Goal: Task Accomplishment & Management: Manage account settings

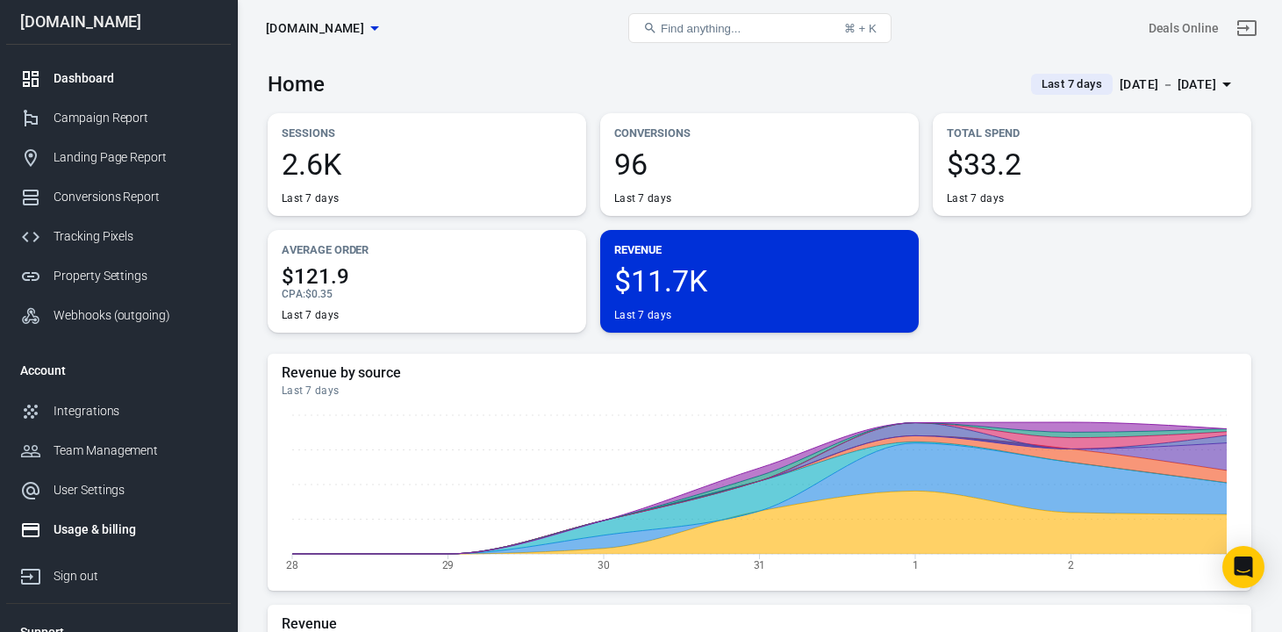
scroll to position [61, 0]
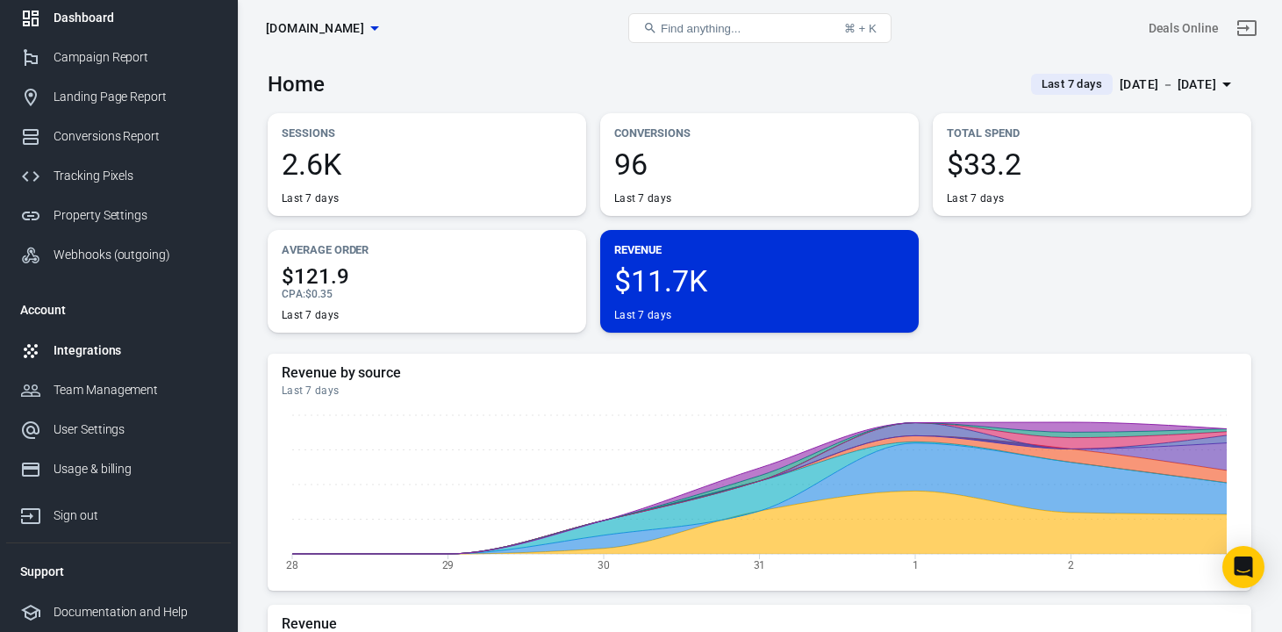
click at [126, 354] on div "Integrations" at bounding box center [135, 350] width 163 height 18
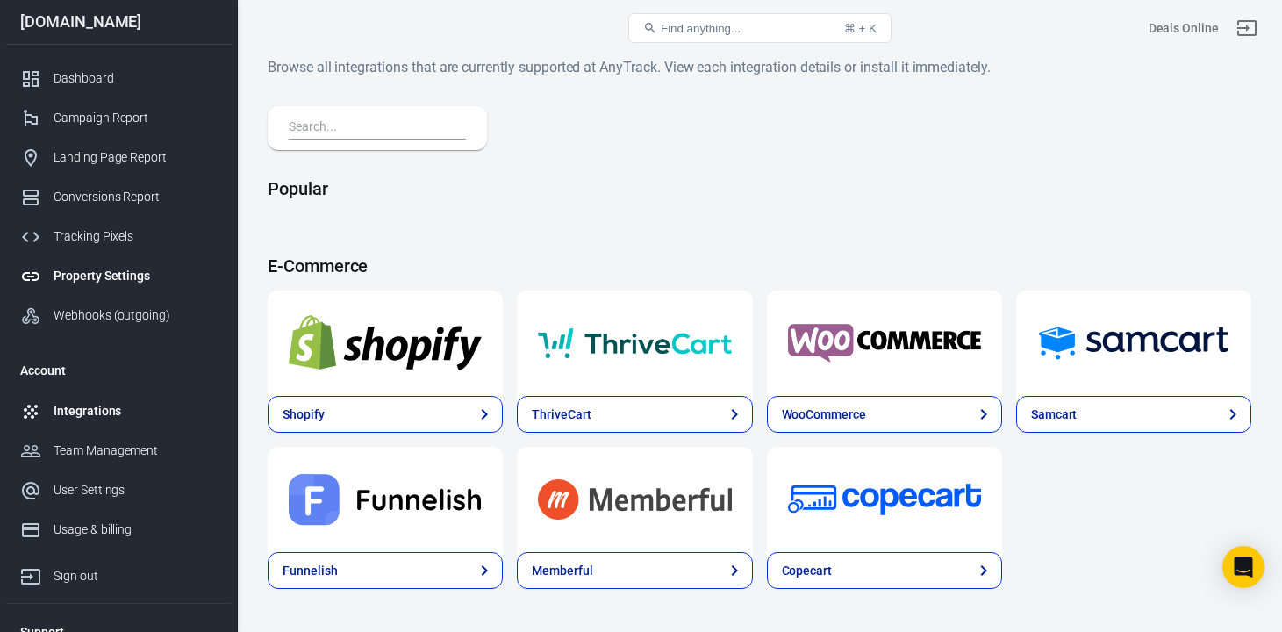
click at [133, 273] on div "Property Settings" at bounding box center [135, 276] width 163 height 18
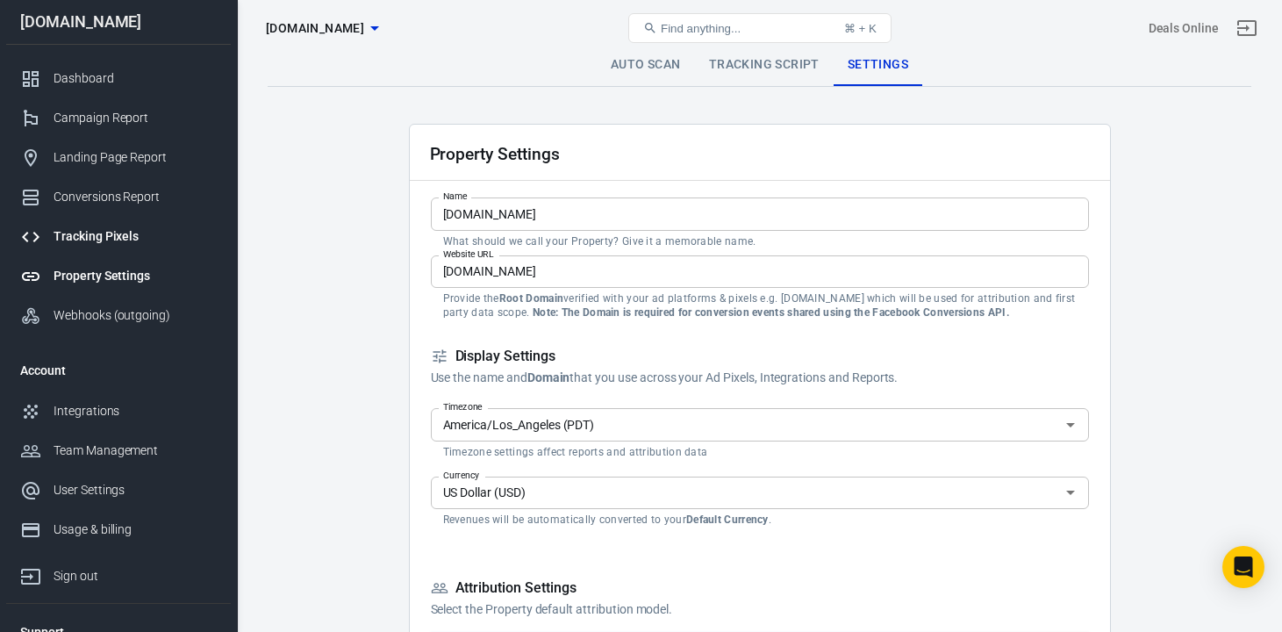
click at [129, 232] on div "Tracking Pixels" at bounding box center [135, 236] width 163 height 18
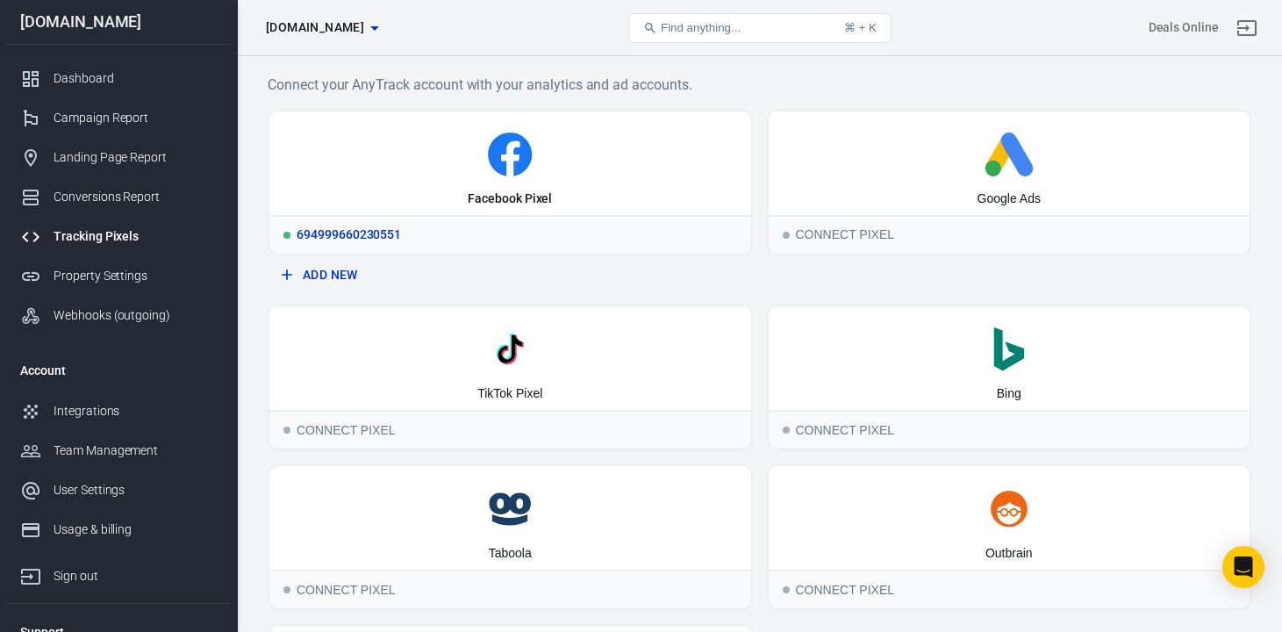
click at [551, 197] on div "Facebook Pixel" at bounding box center [510, 163] width 482 height 104
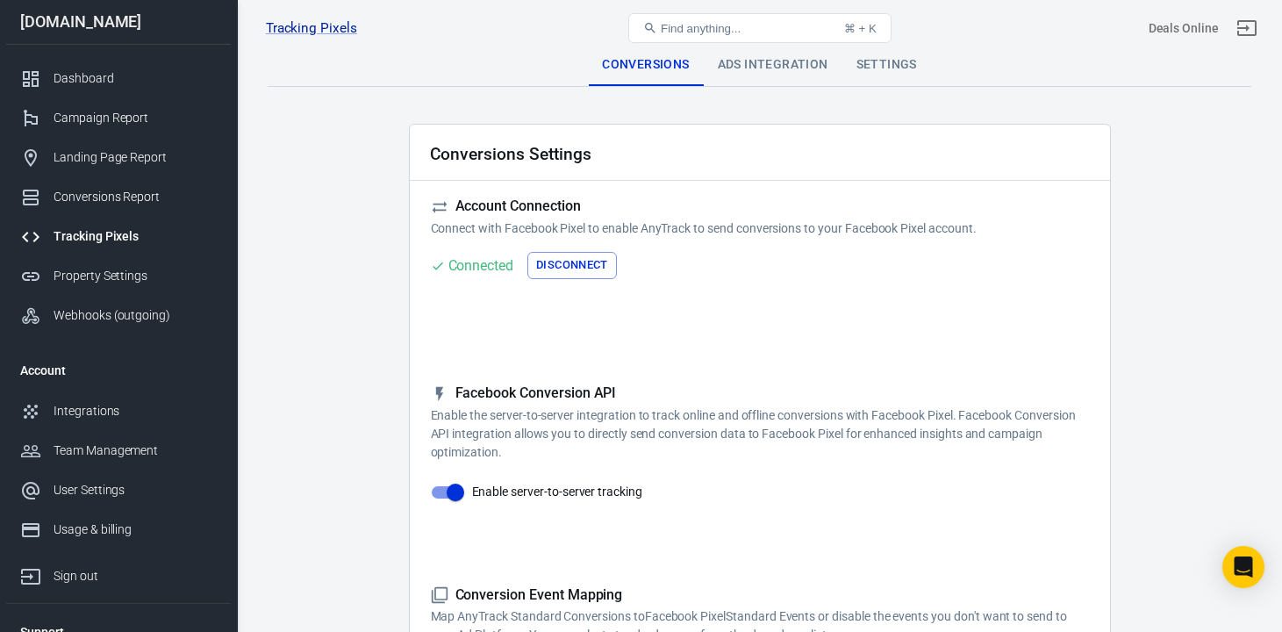
click at [563, 259] on button "Disconnect" at bounding box center [572, 265] width 90 height 27
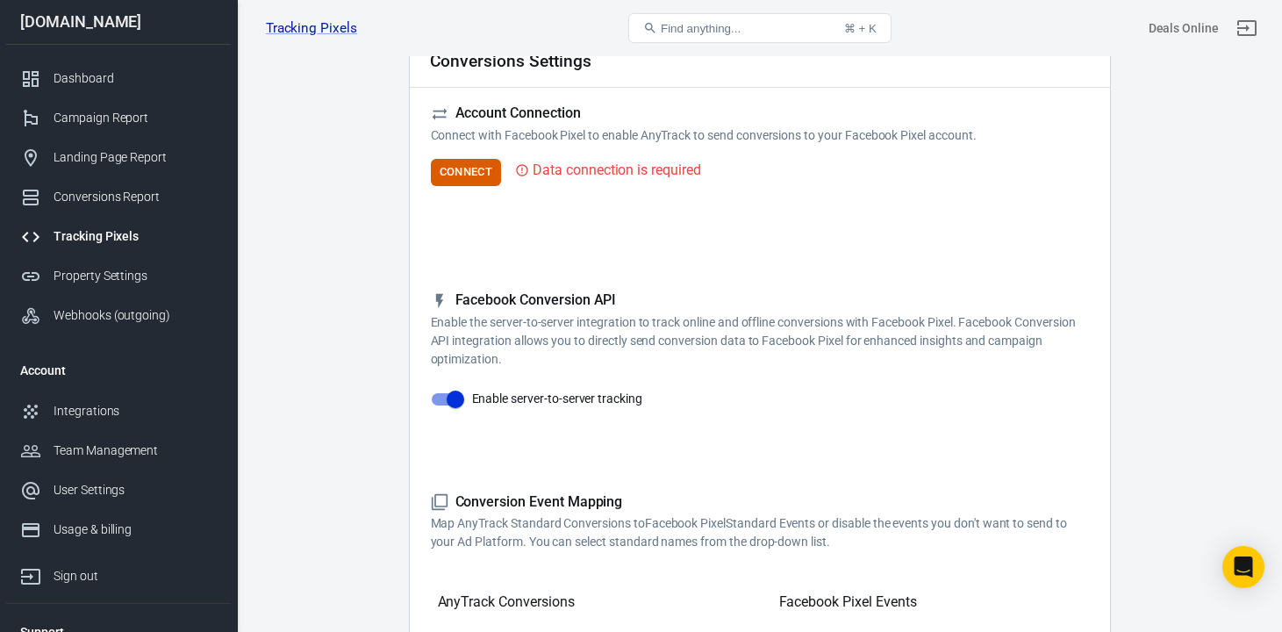
scroll to position [169, 0]
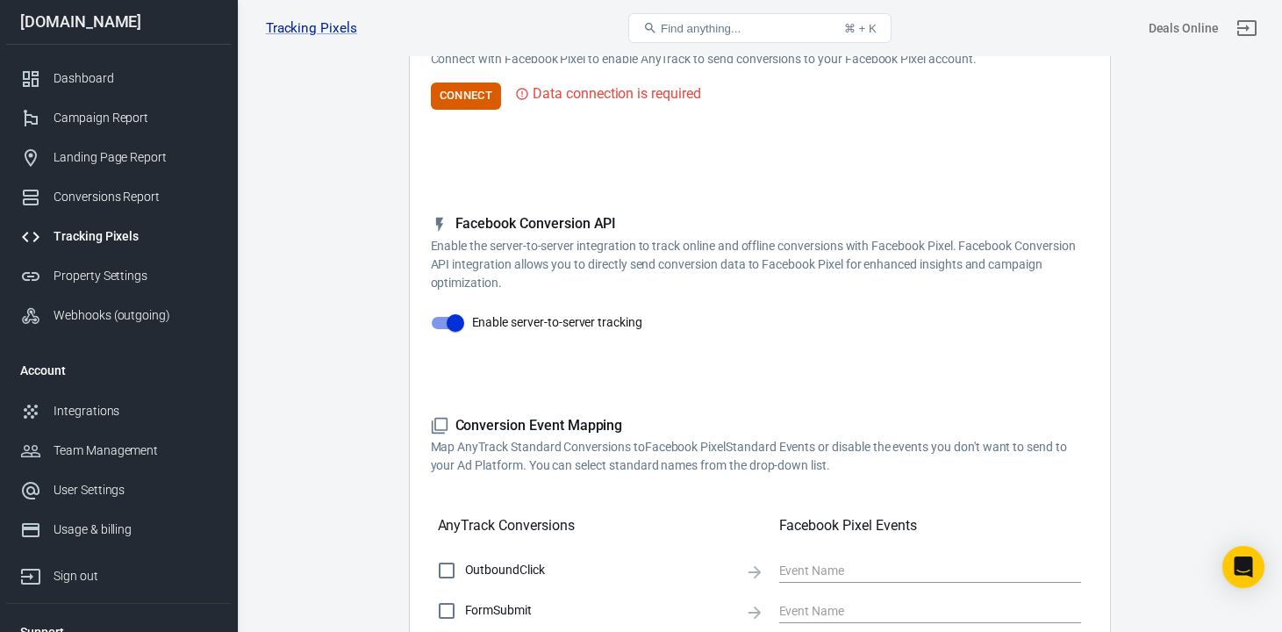
click at [455, 331] on input "Enable server-to-server tracking" at bounding box center [455, 322] width 100 height 33
checkbox input "false"
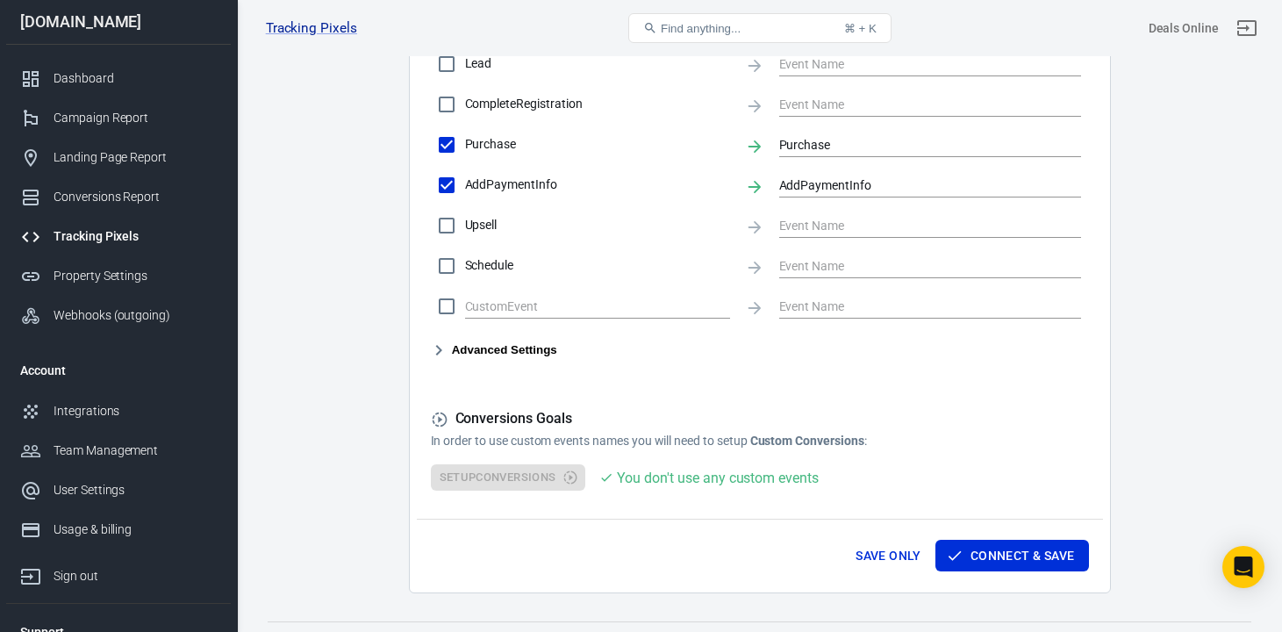
scroll to position [979, 0]
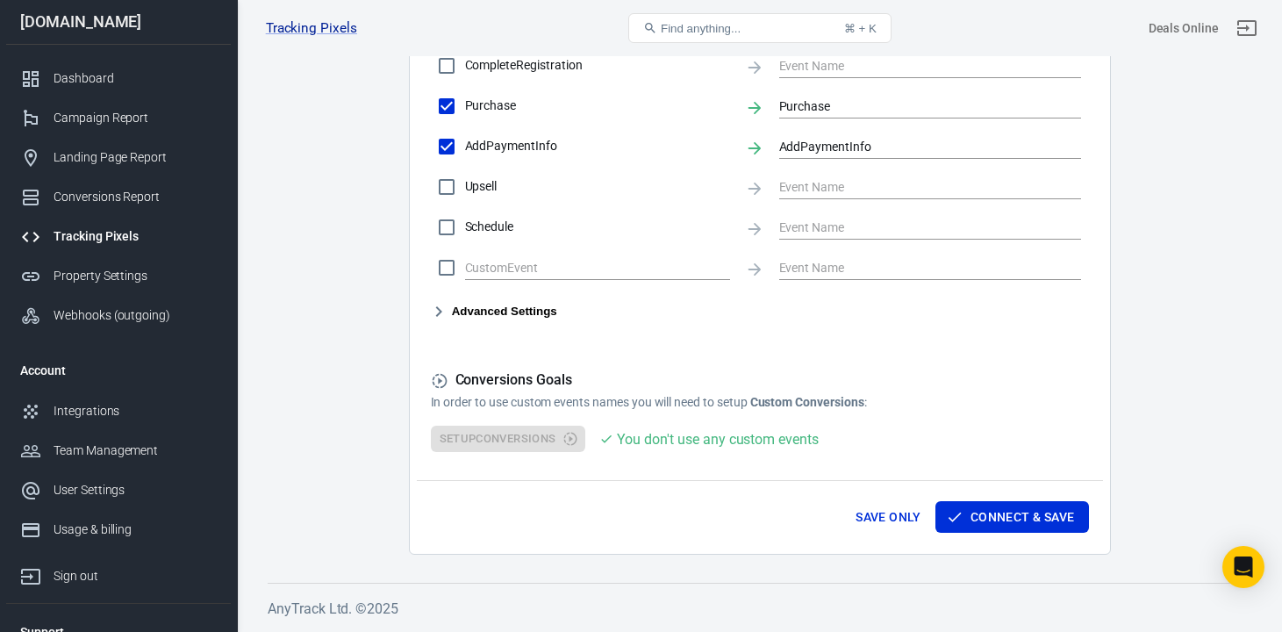
click at [896, 525] on button "Save Only" at bounding box center [889, 517] width 80 height 32
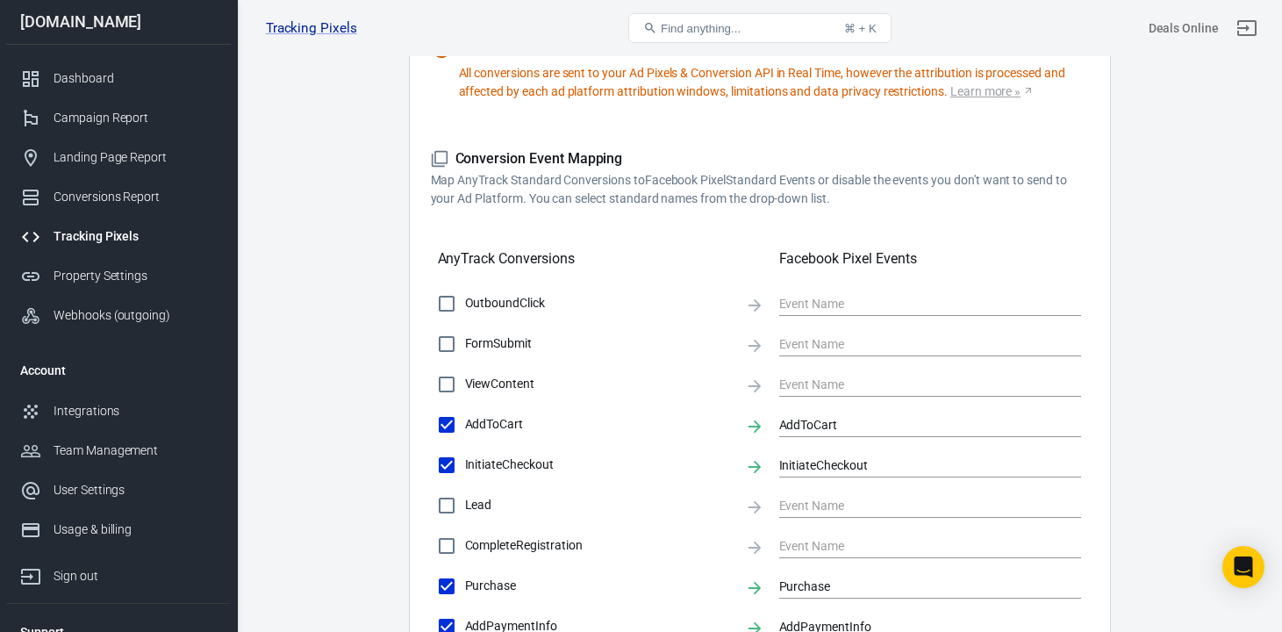
scroll to position [0, 0]
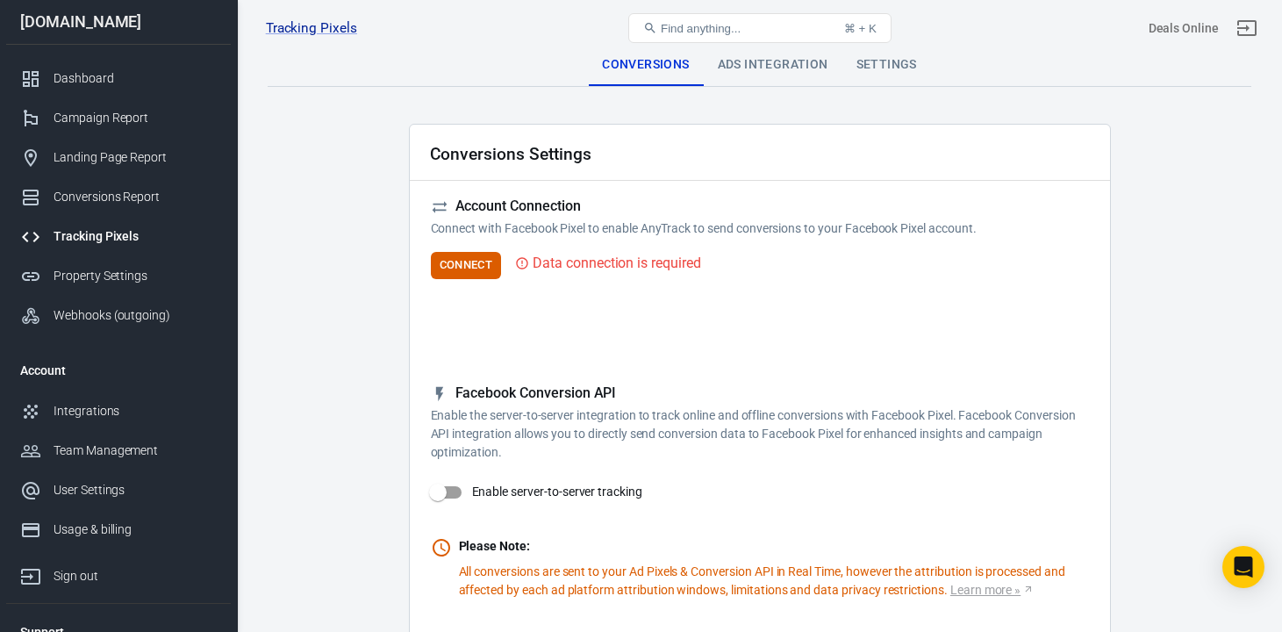
click at [755, 67] on div "Ads Integration" at bounding box center [773, 65] width 139 height 42
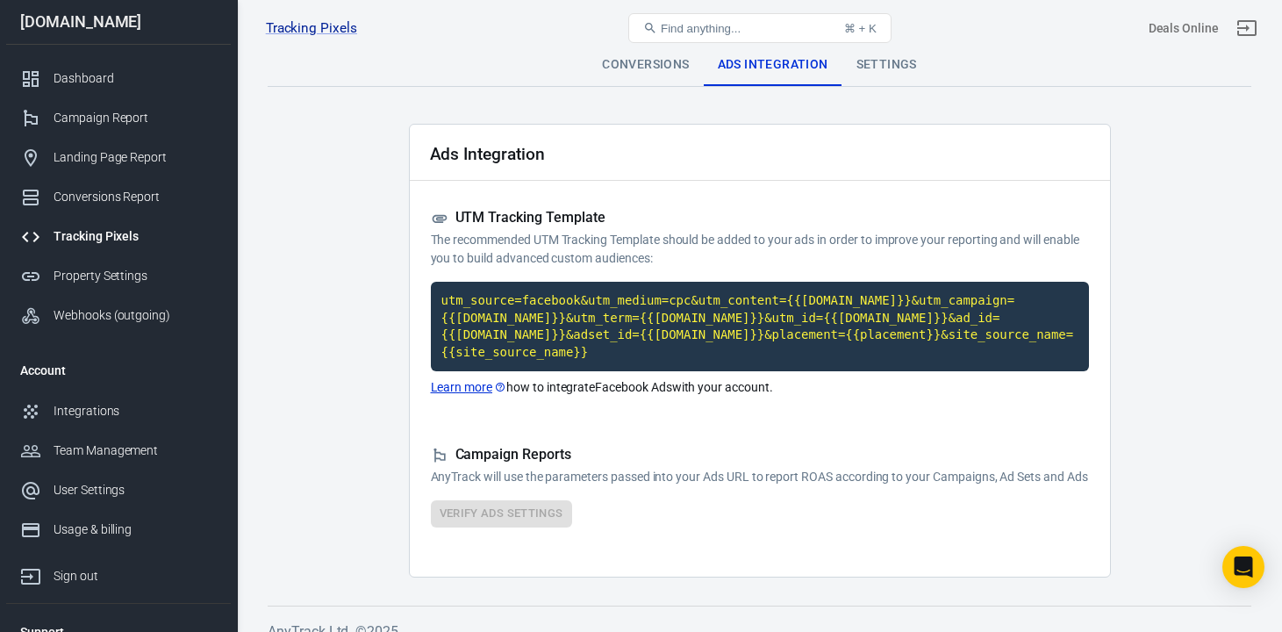
click at [886, 61] on div "Settings" at bounding box center [887, 65] width 89 height 42
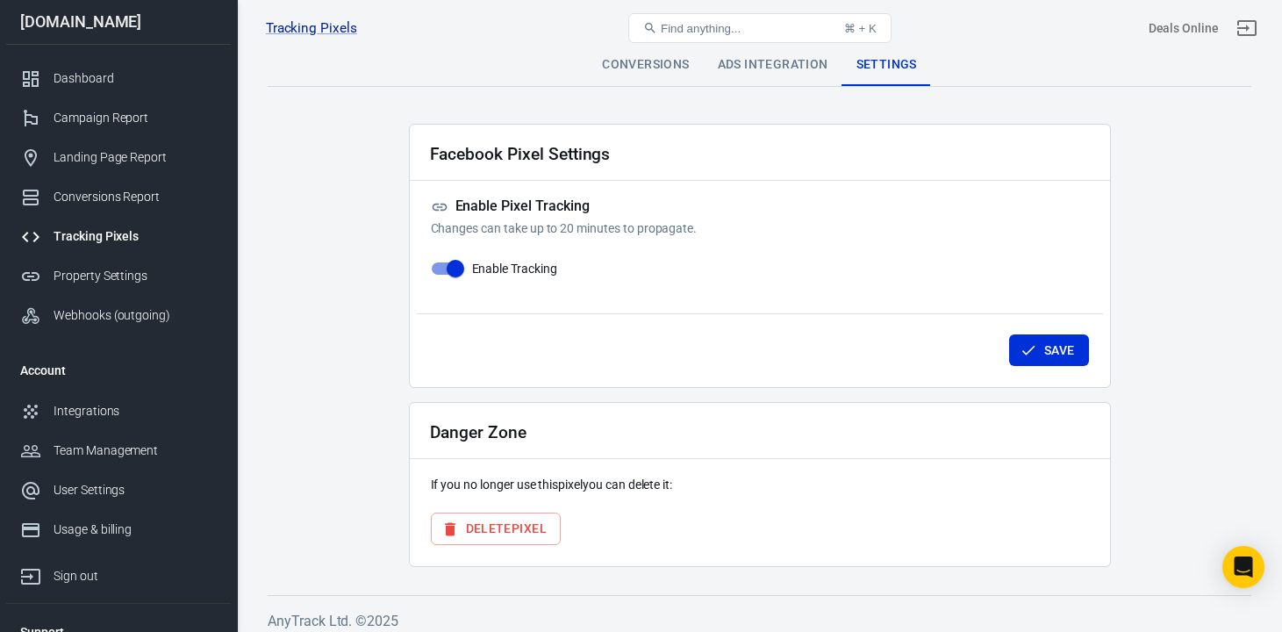
click at [444, 272] on input "Enable Tracking" at bounding box center [455, 268] width 100 height 33
checkbox input "false"
click at [1065, 351] on button "Save" at bounding box center [1049, 350] width 80 height 32
click at [535, 535] on button "Delete Pixel" at bounding box center [496, 529] width 130 height 32
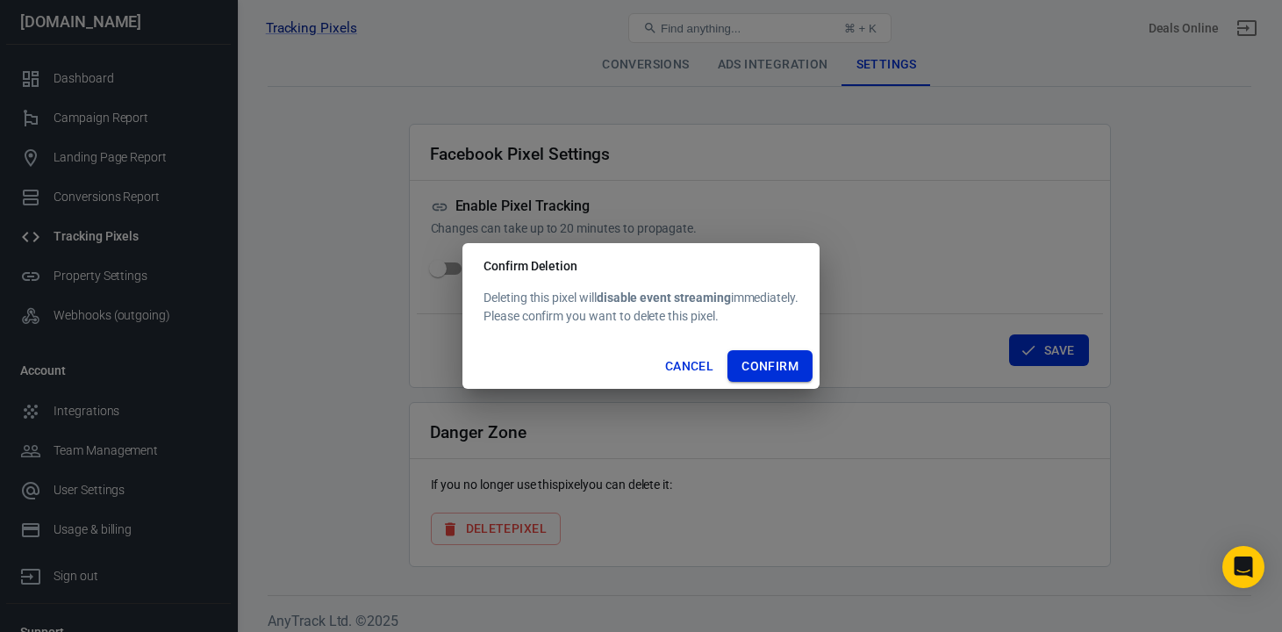
click at [781, 364] on button "Confirm" at bounding box center [770, 366] width 85 height 32
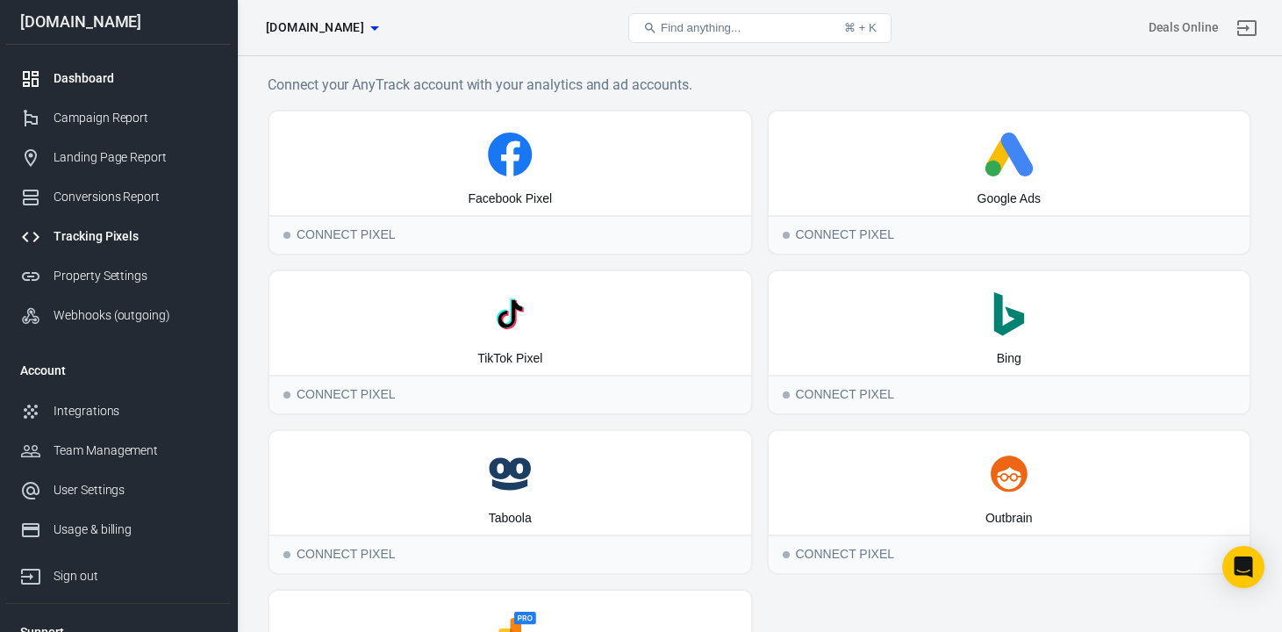
click at [136, 80] on div "Dashboard" at bounding box center [135, 78] width 163 height 18
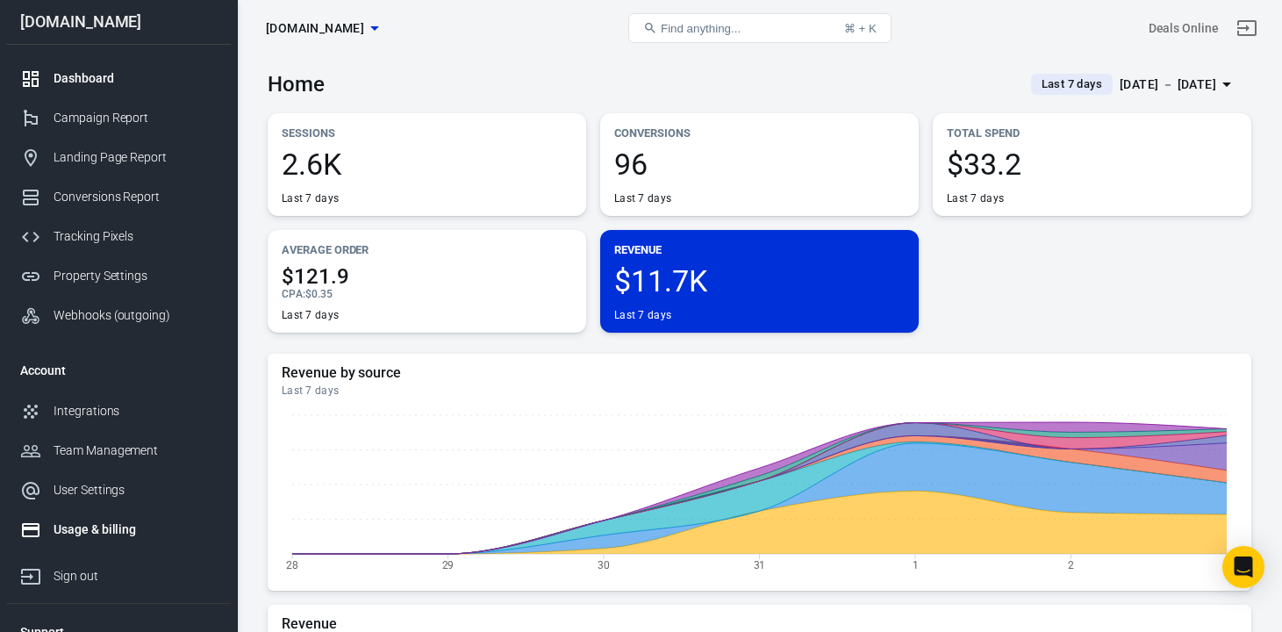
click at [124, 525] on div "Usage & billing" at bounding box center [135, 529] width 163 height 18
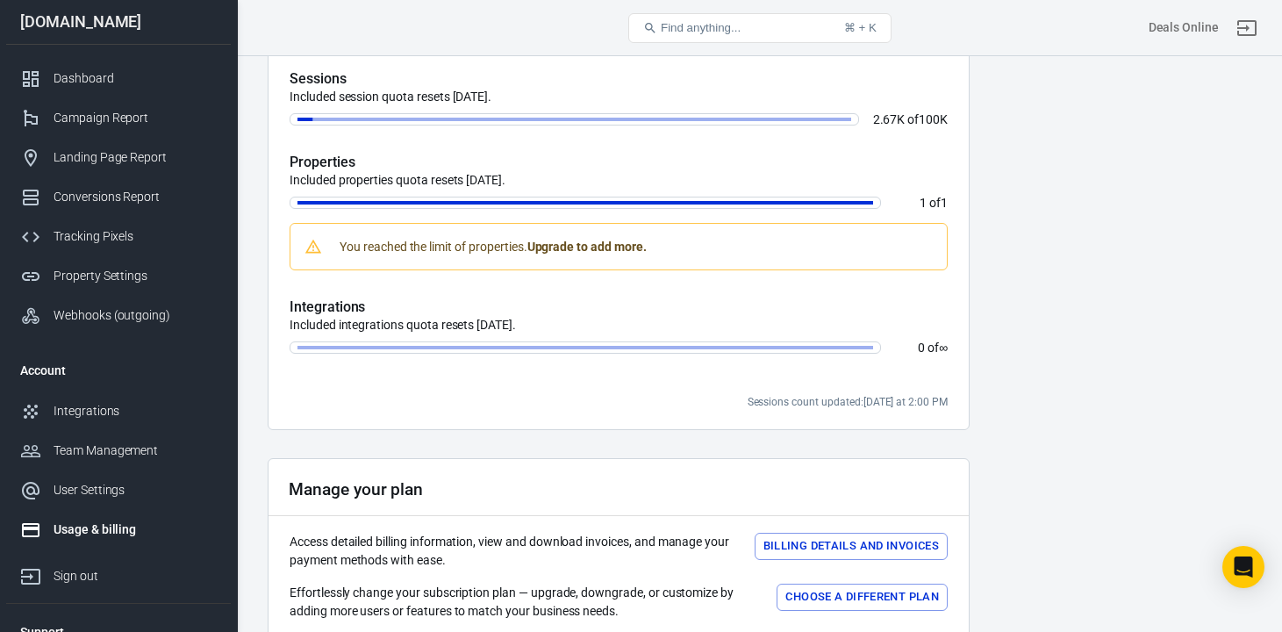
scroll to position [656, 0]
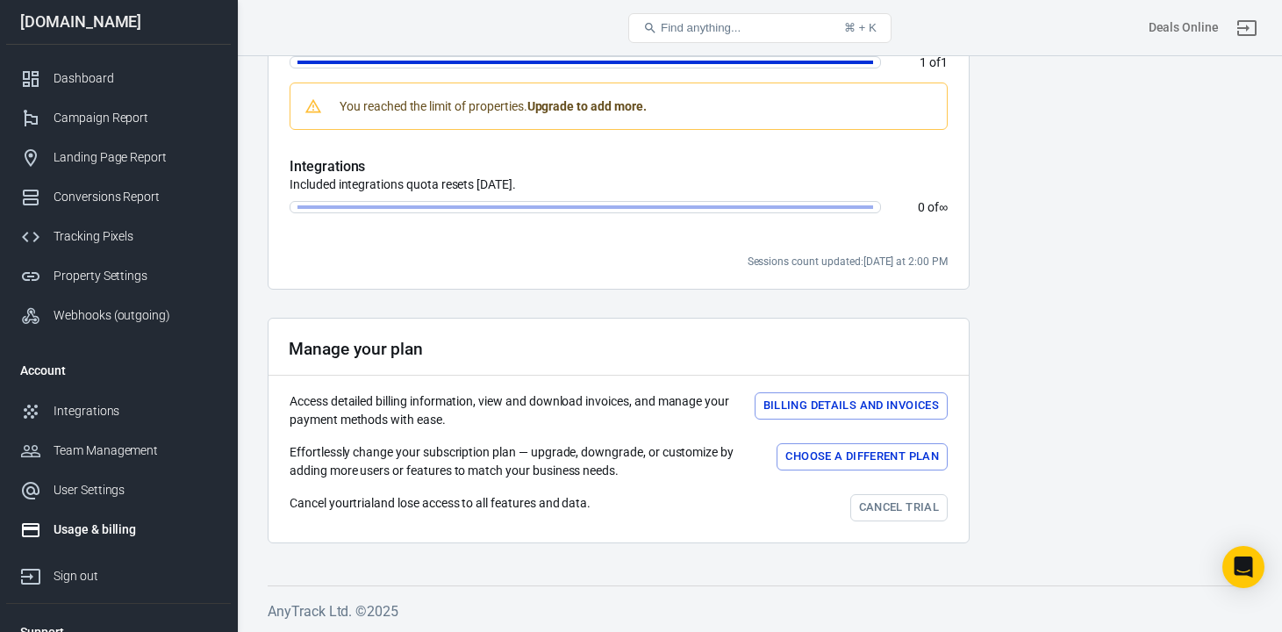
click at [834, 468] on button "Choose a different plan" at bounding box center [862, 456] width 171 height 27
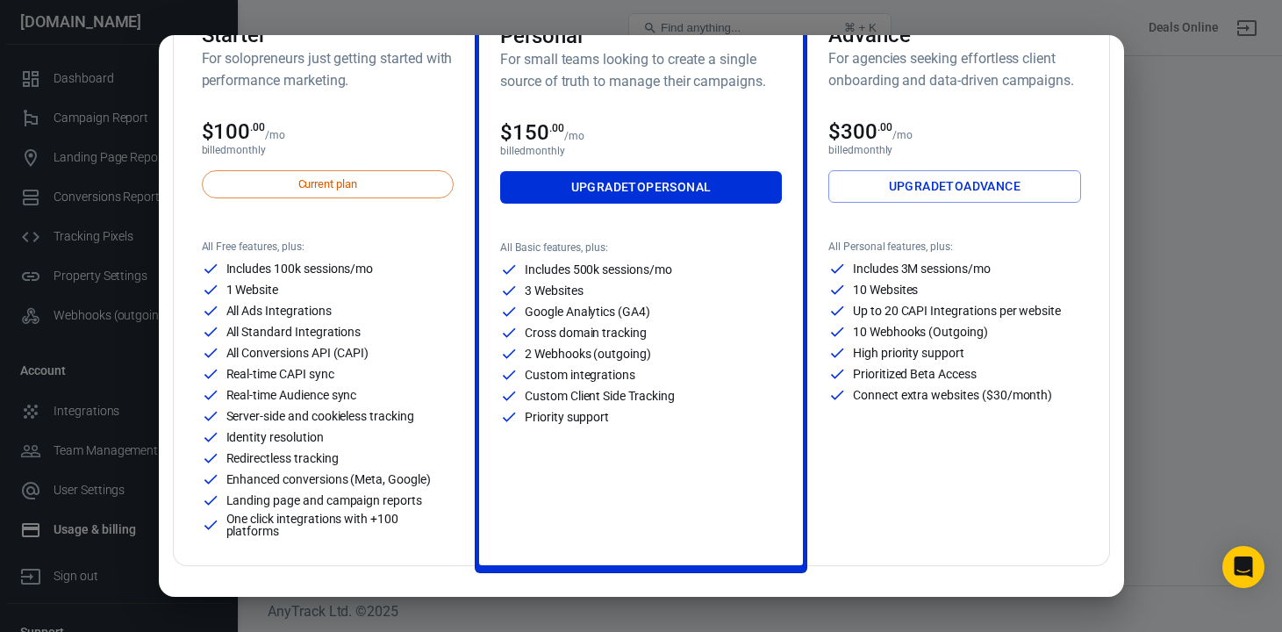
scroll to position [0, 0]
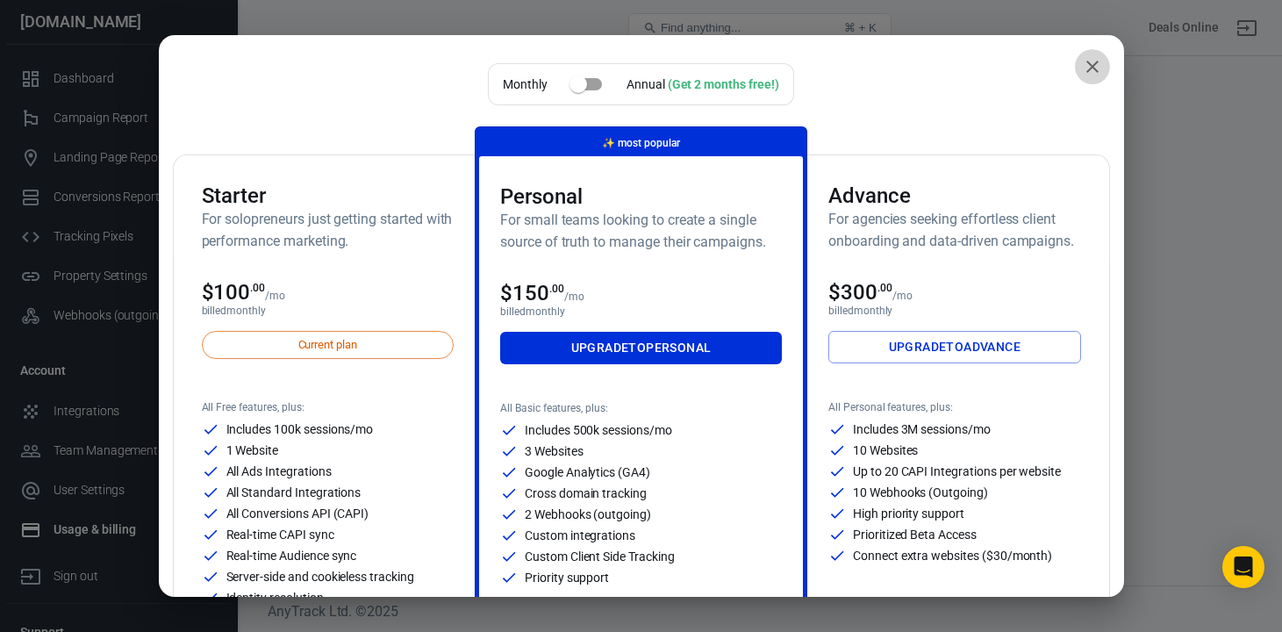
click at [1087, 60] on icon "close" at bounding box center [1092, 66] width 21 height 21
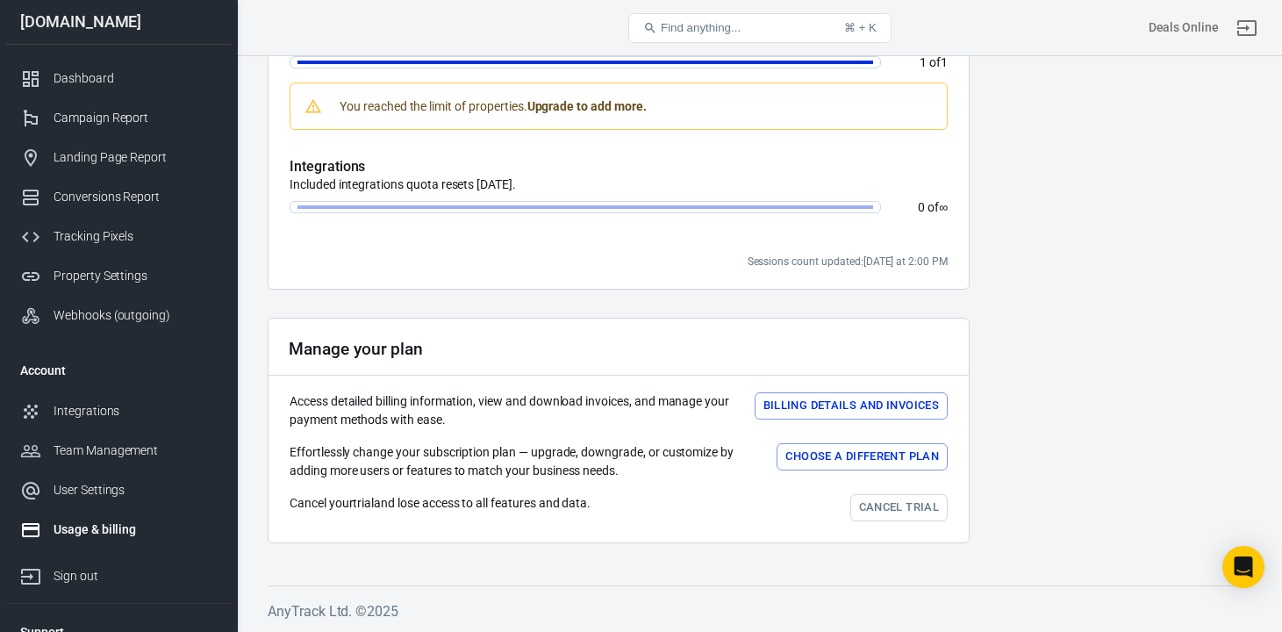
click at [824, 394] on button "Billing details and Invoices" at bounding box center [851, 405] width 193 height 27
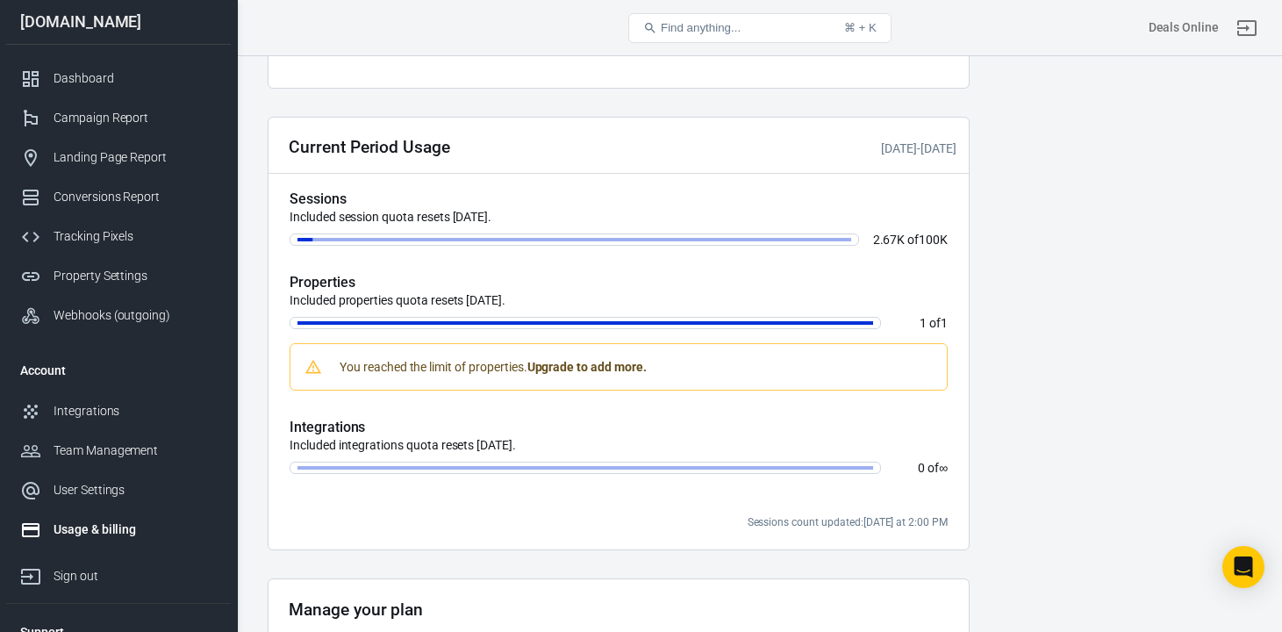
scroll to position [656, 0]
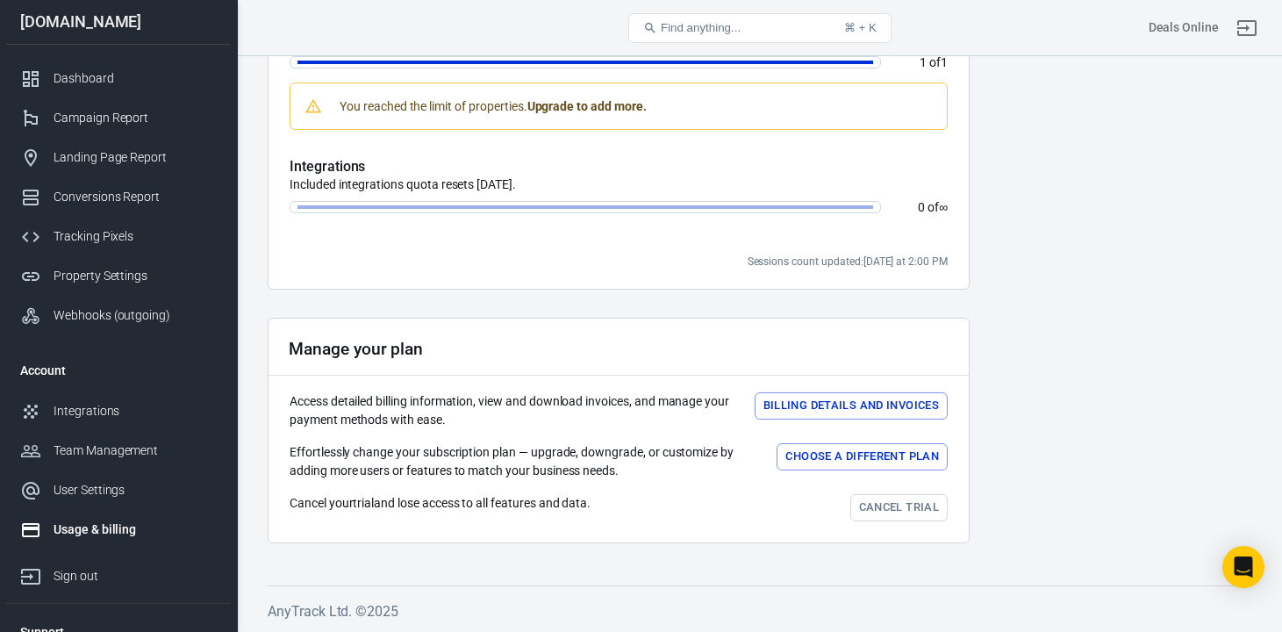
click at [920, 512] on link "Cancel trial" at bounding box center [898, 507] width 97 height 27
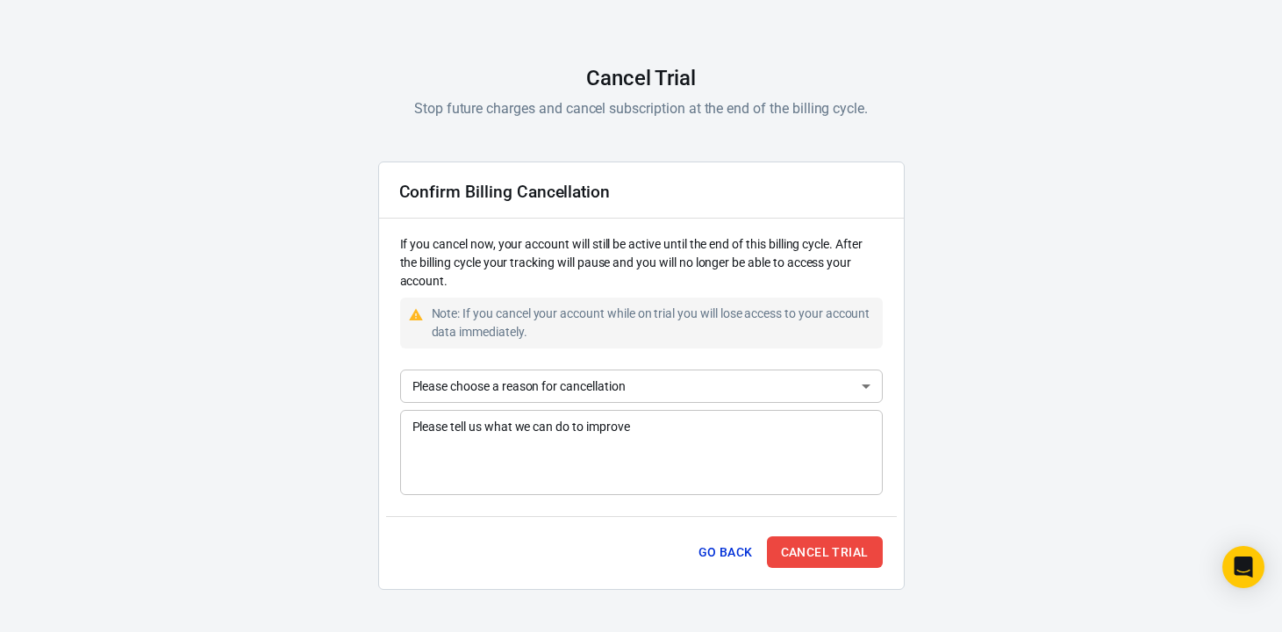
scroll to position [77, 0]
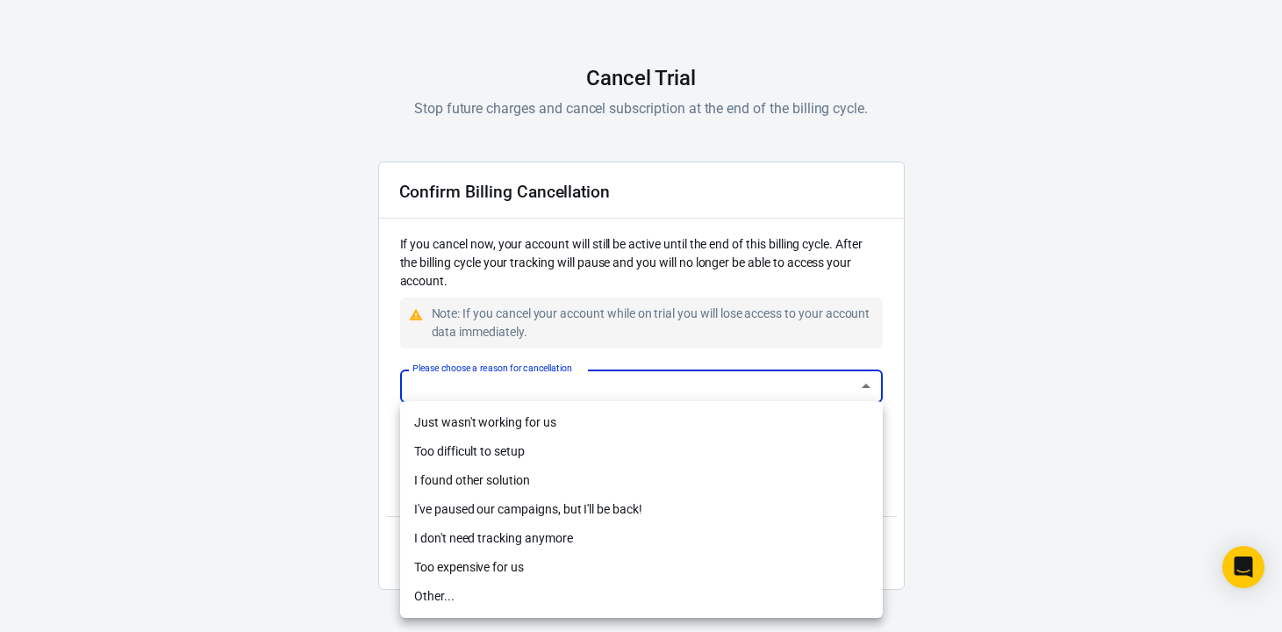
click at [717, 390] on body "AnyTrack Cancel Trial Stop future charges and cancel subscription at the end of…" at bounding box center [641, 308] width 1282 height 771
click at [939, 365] on div at bounding box center [641, 316] width 1282 height 632
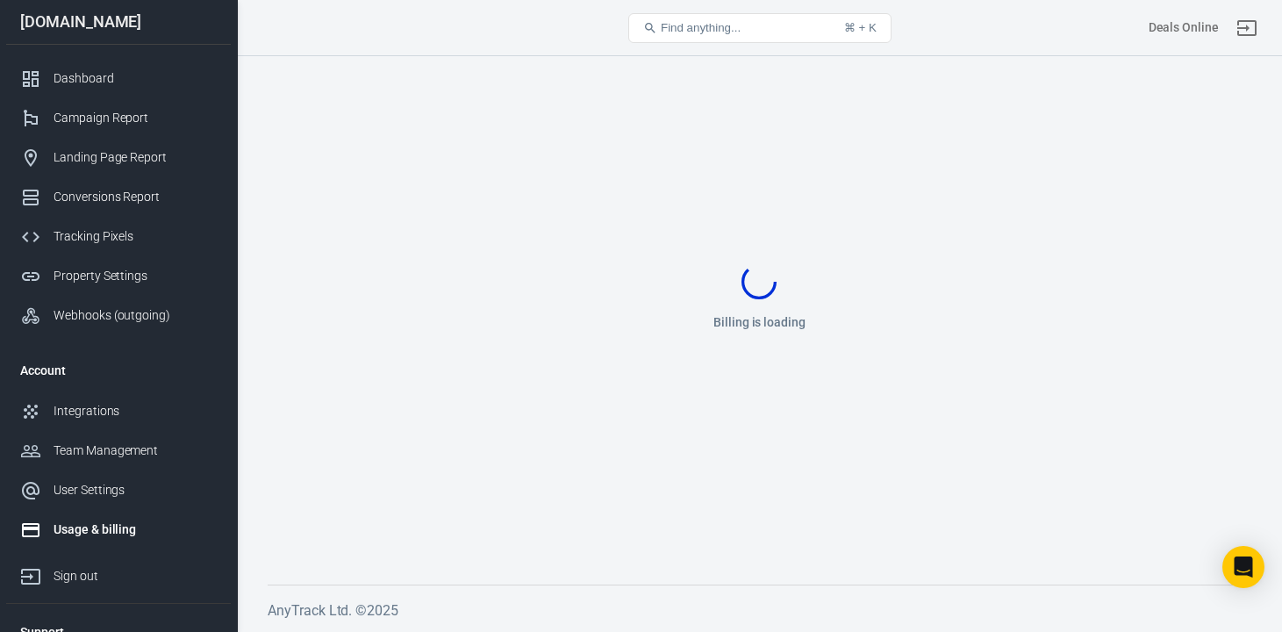
scroll to position [133, 0]
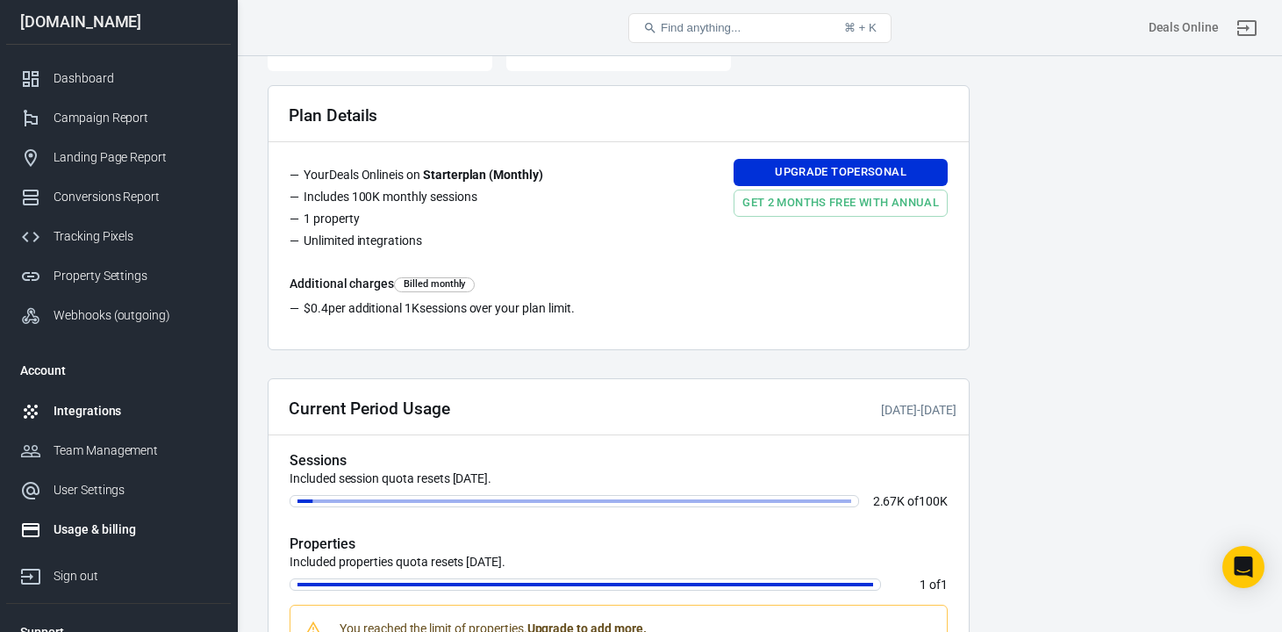
click at [141, 412] on div "Integrations" at bounding box center [135, 411] width 163 height 18
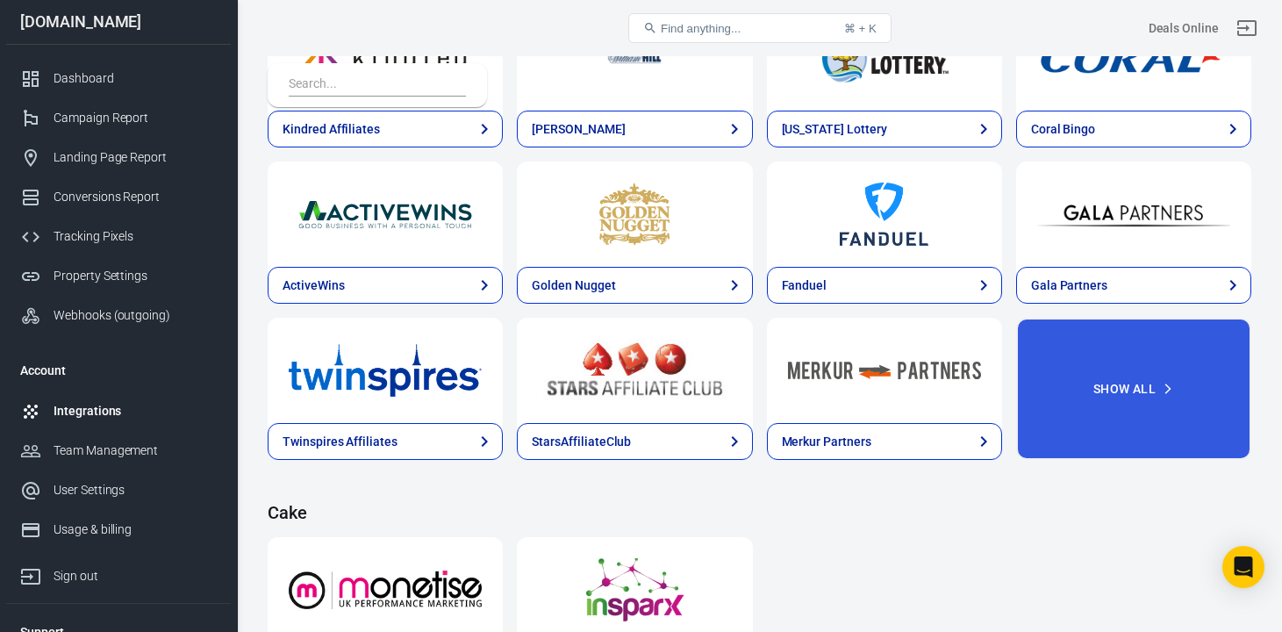
scroll to position [3031, 0]
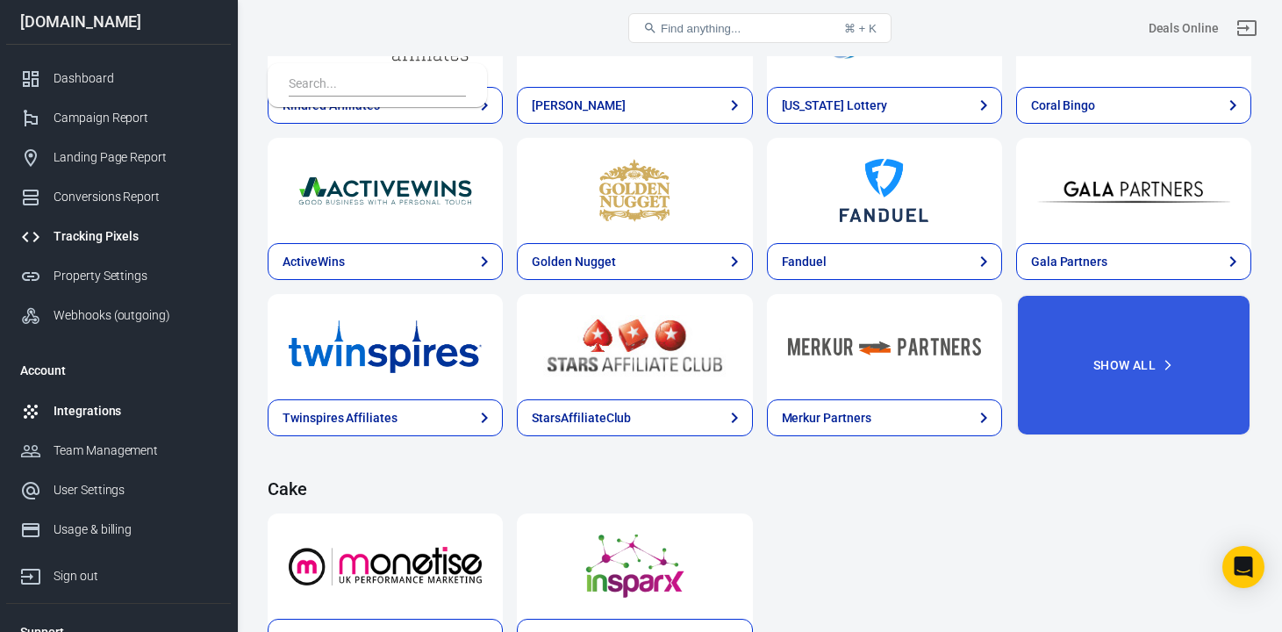
click at [125, 240] on div "Tracking Pixels" at bounding box center [135, 236] width 163 height 18
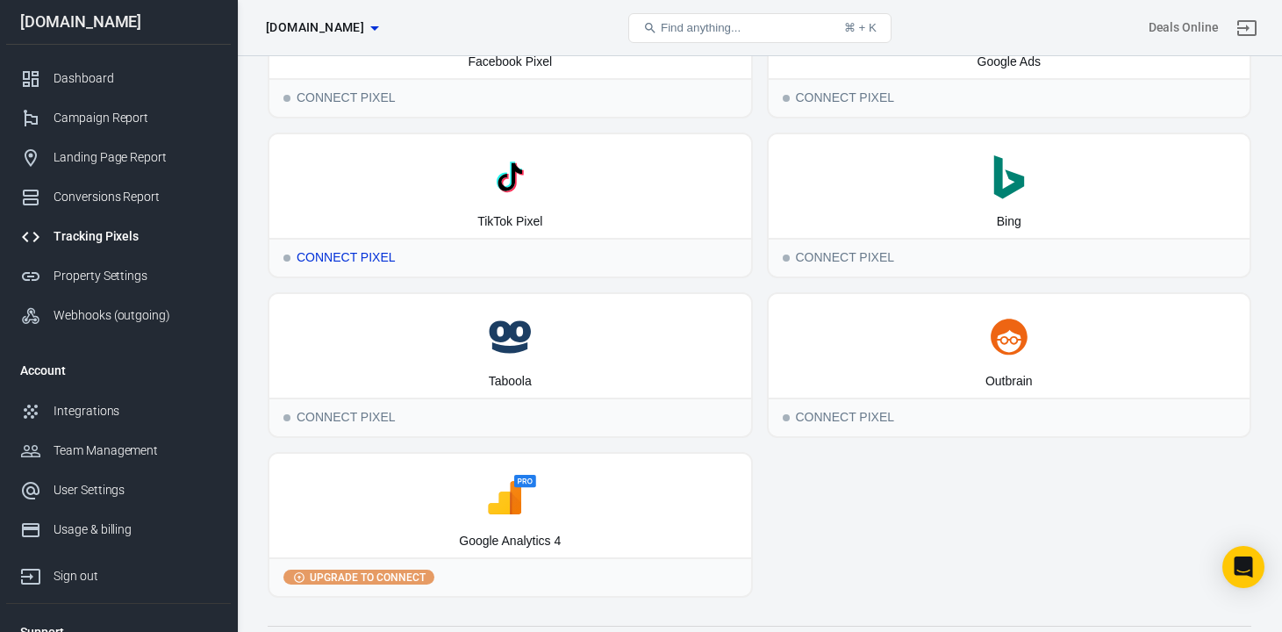
scroll to position [178, 0]
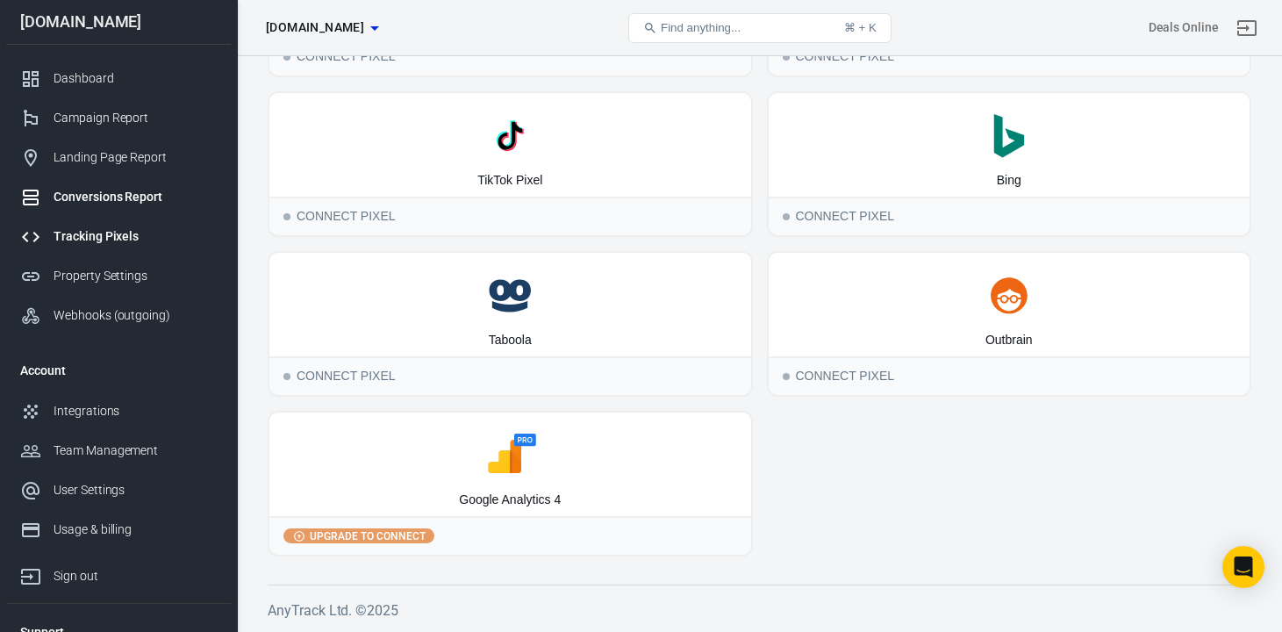
click at [150, 199] on div "Conversions Report" at bounding box center [135, 197] width 163 height 18
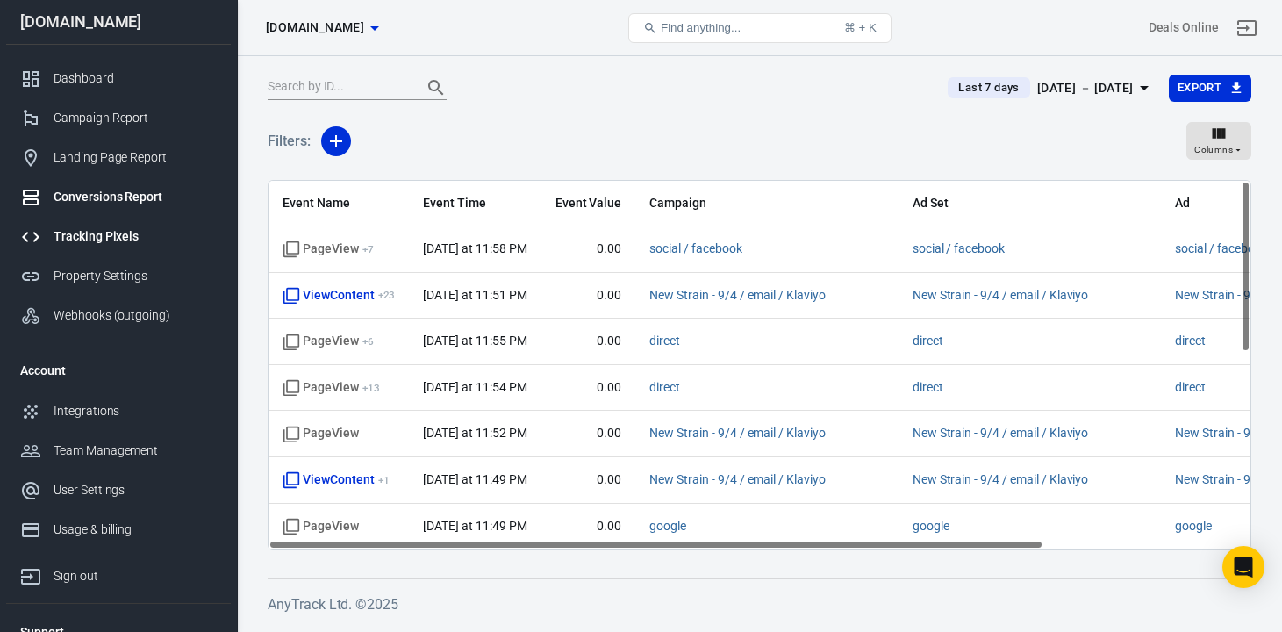
click at [113, 238] on div "Tracking Pixels" at bounding box center [135, 236] width 163 height 18
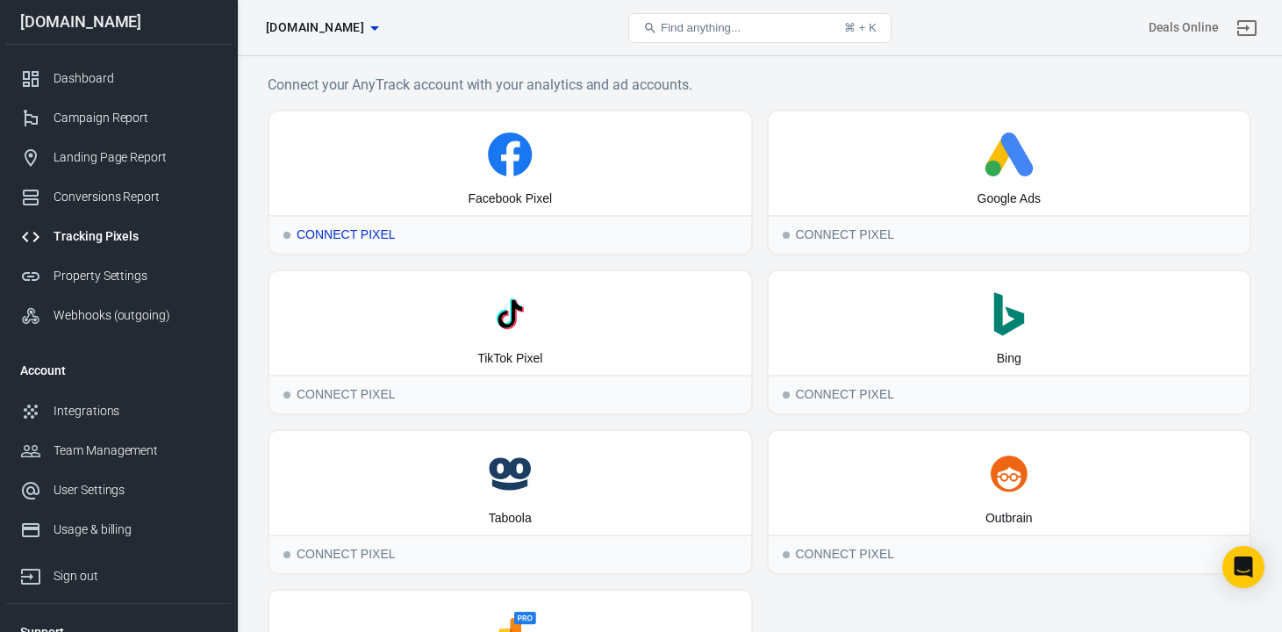
scroll to position [178, 0]
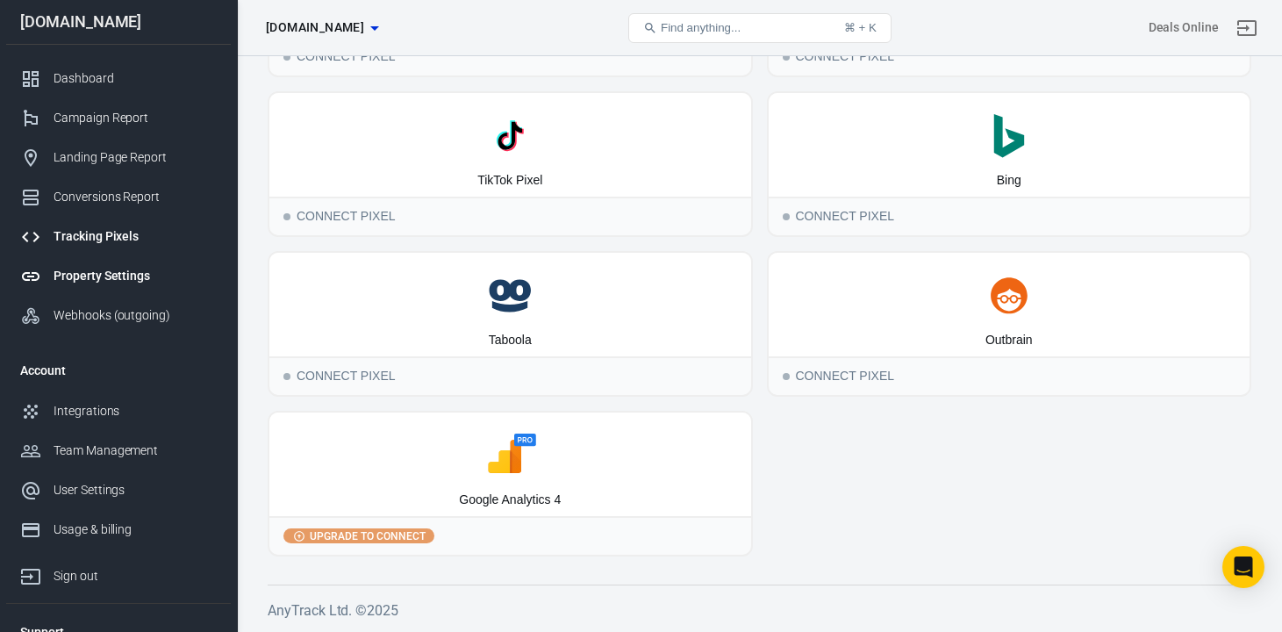
click at [151, 274] on div "Property Settings" at bounding box center [135, 276] width 163 height 18
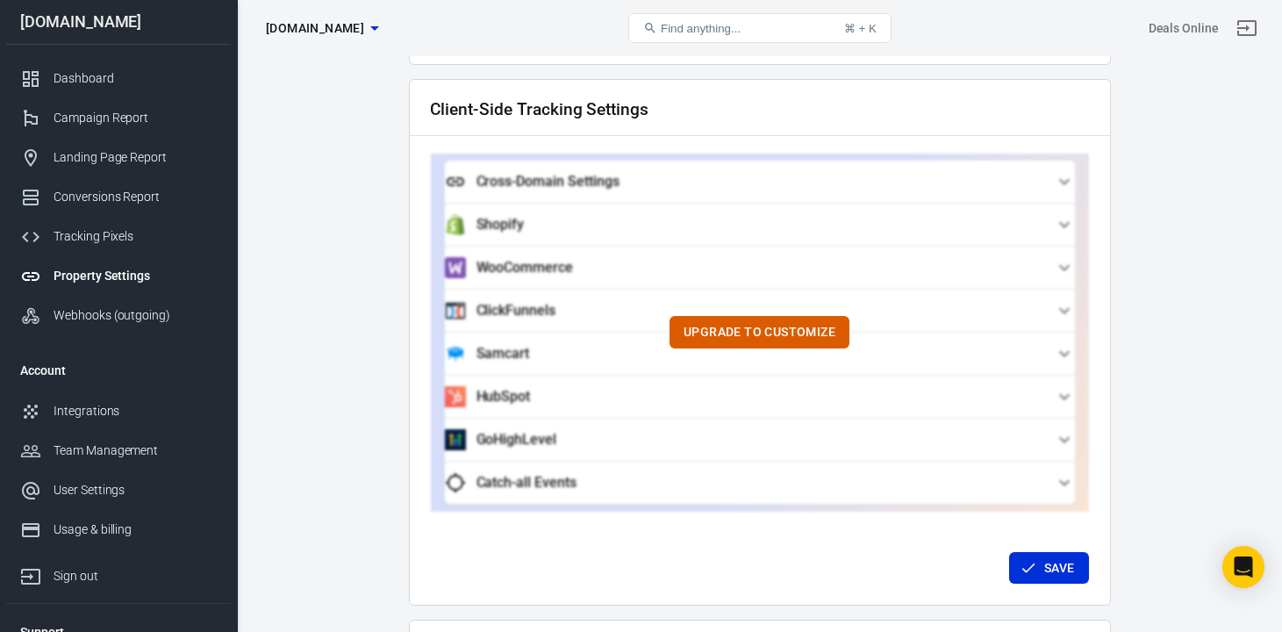
scroll to position [1752, 0]
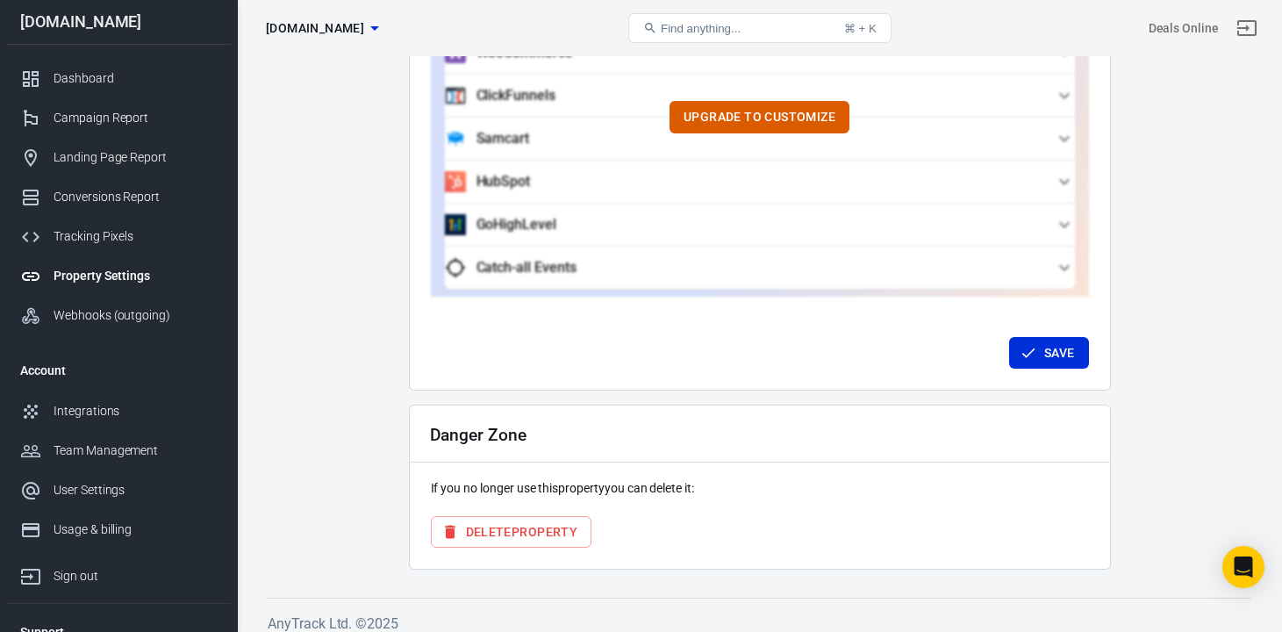
click at [535, 516] on button "Delete Property" at bounding box center [511, 532] width 161 height 32
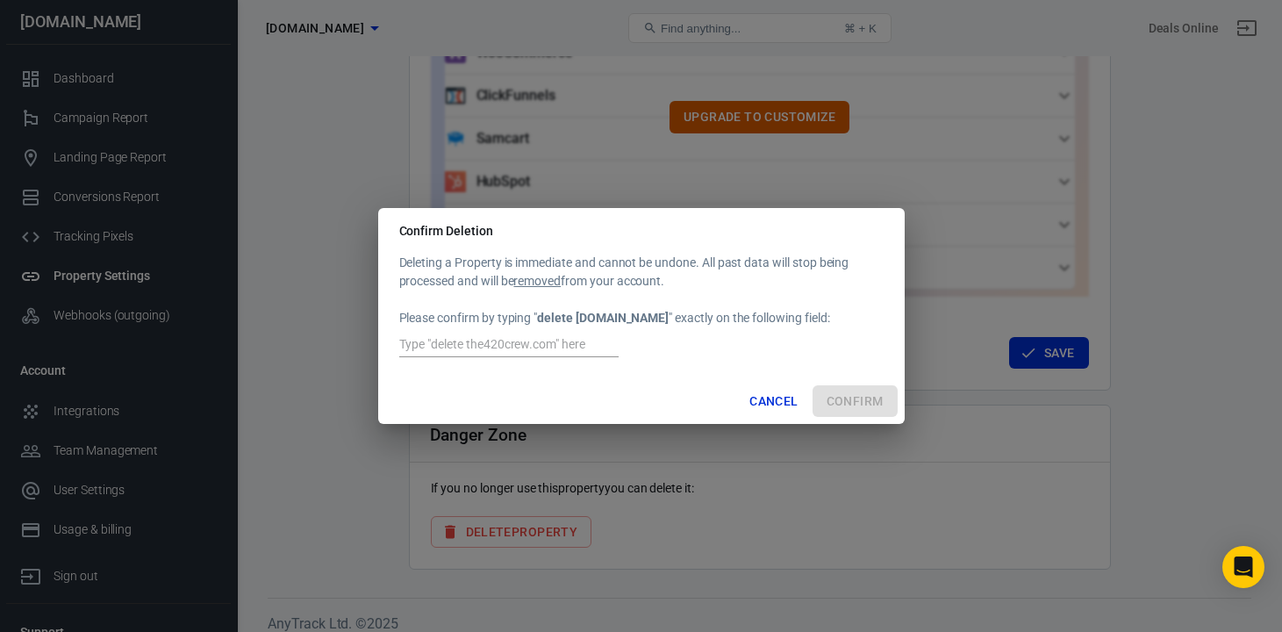
click at [561, 336] on input "text" at bounding box center [508, 345] width 219 height 23
type input "d"
type input "delete the420crew.com"
click at [848, 400] on button "Confirm" at bounding box center [855, 401] width 85 height 32
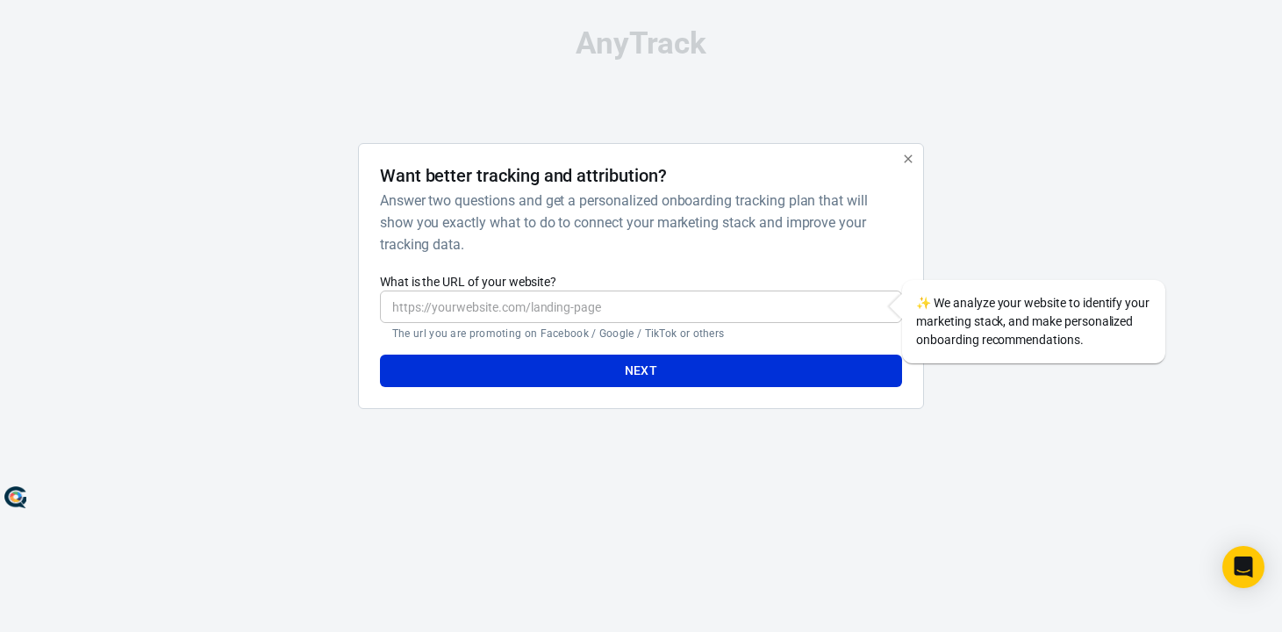
click at [678, 315] on input "What is the URL of your website?" at bounding box center [641, 306] width 522 height 32
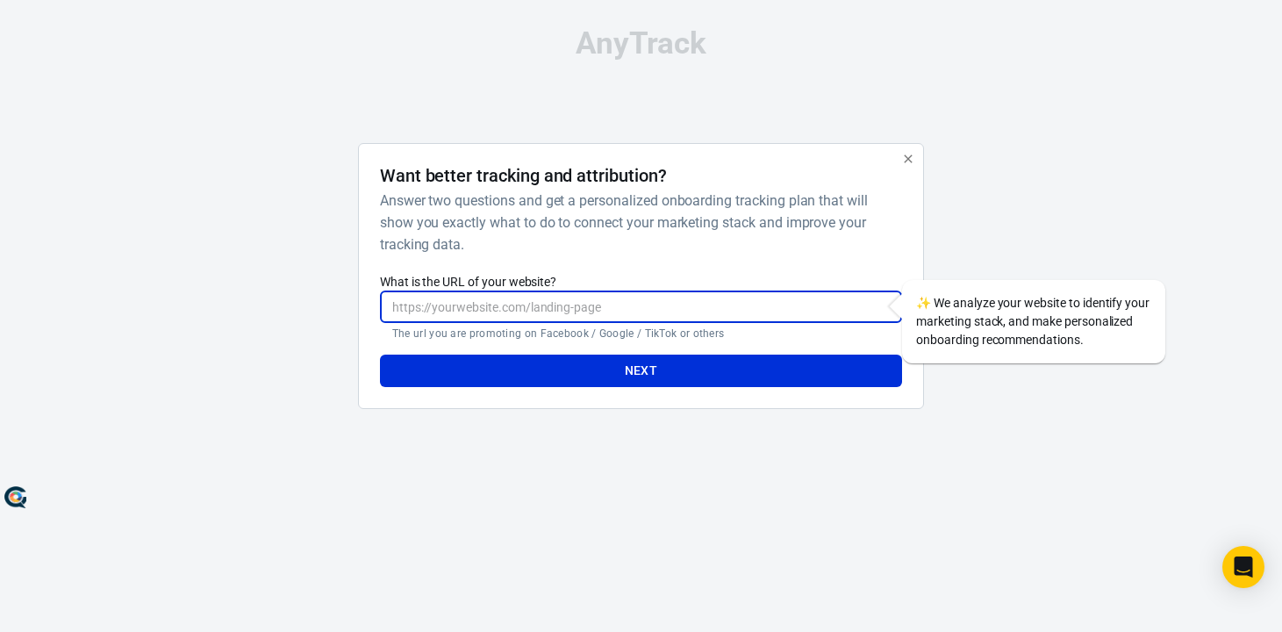
type input "[DOMAIN_NAME]"
click at [647, 388] on div "Want better tracking and attribution? Answer two questions and get a personaliz…" at bounding box center [641, 276] width 566 height 266
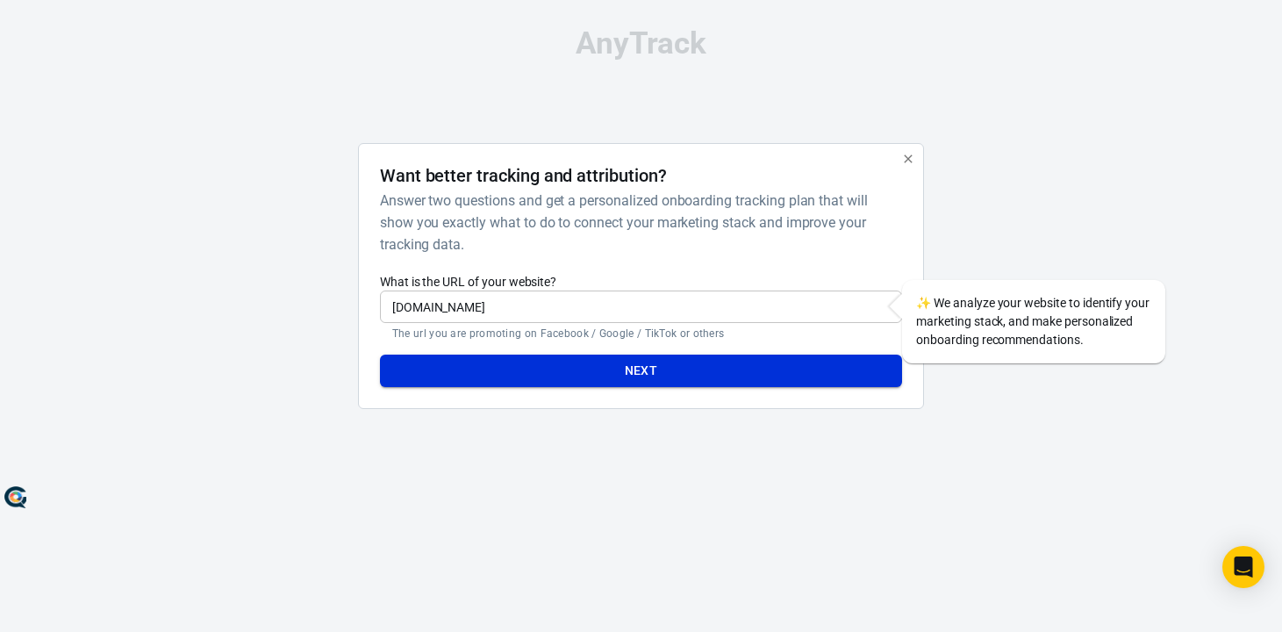
click at [656, 377] on button "Next" at bounding box center [641, 371] width 522 height 32
click at [651, 304] on input "What is the URL of your website?" at bounding box center [641, 306] width 522 height 32
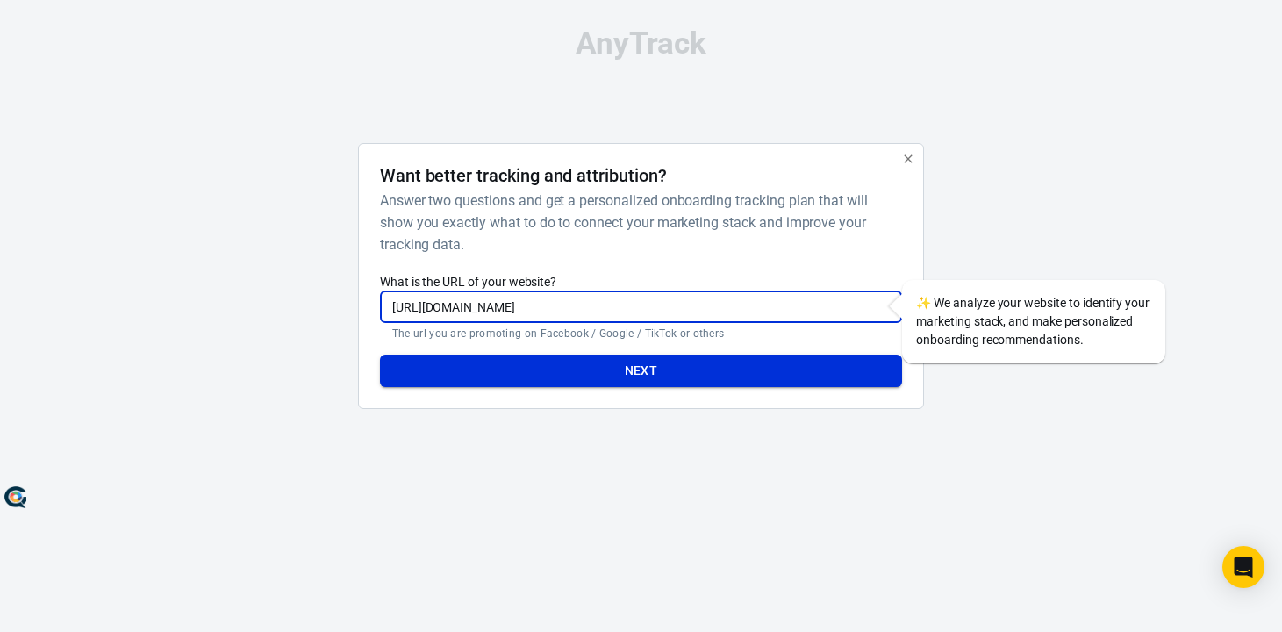
type input "https://www.the420crew.com"
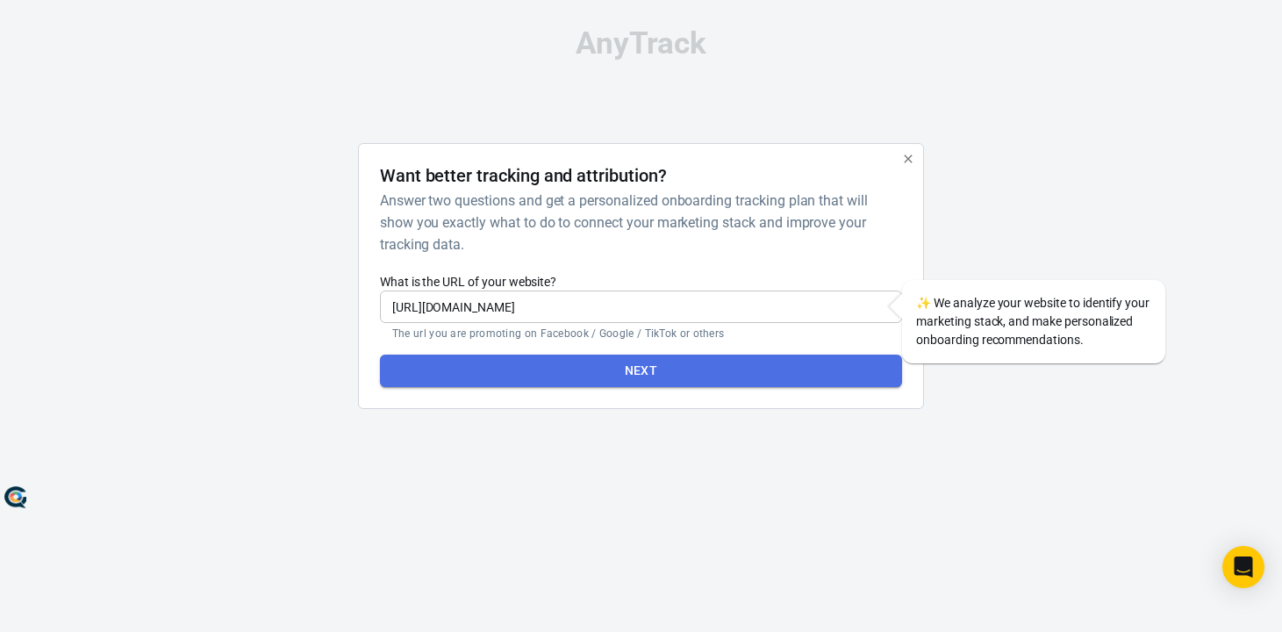
click at [613, 374] on button "Next" at bounding box center [641, 371] width 522 height 32
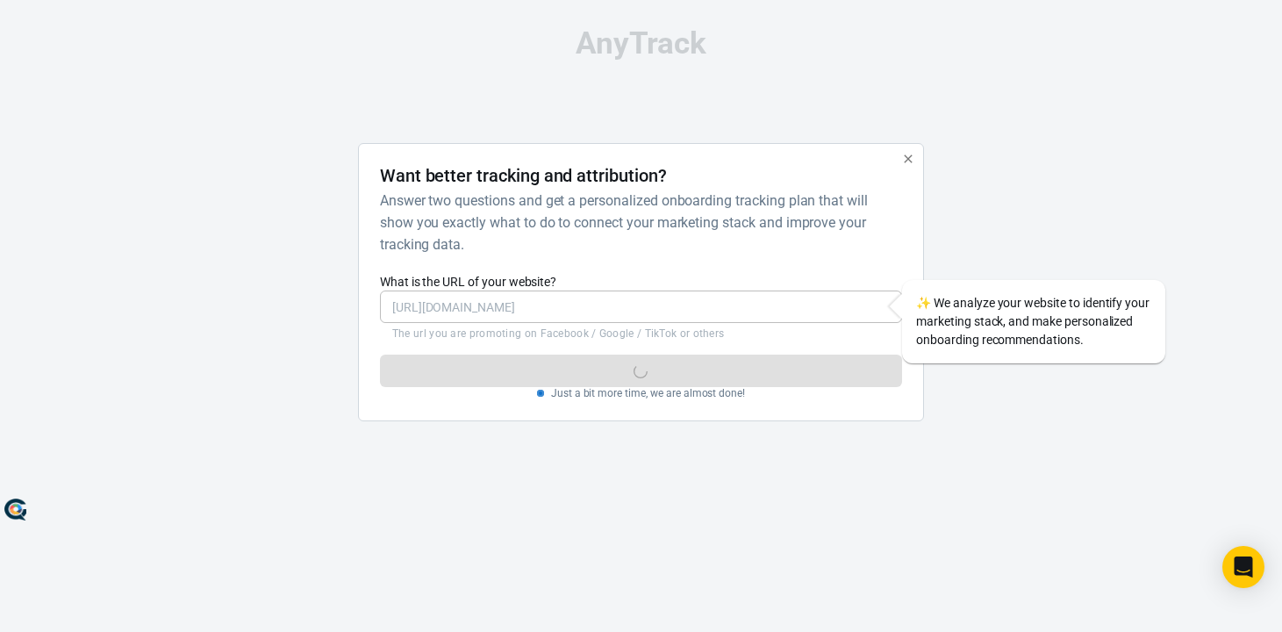
click at [1019, 329] on div "✨ We analyze your website to identify your marketing stack, and make personaliz…" at bounding box center [1033, 321] width 263 height 83
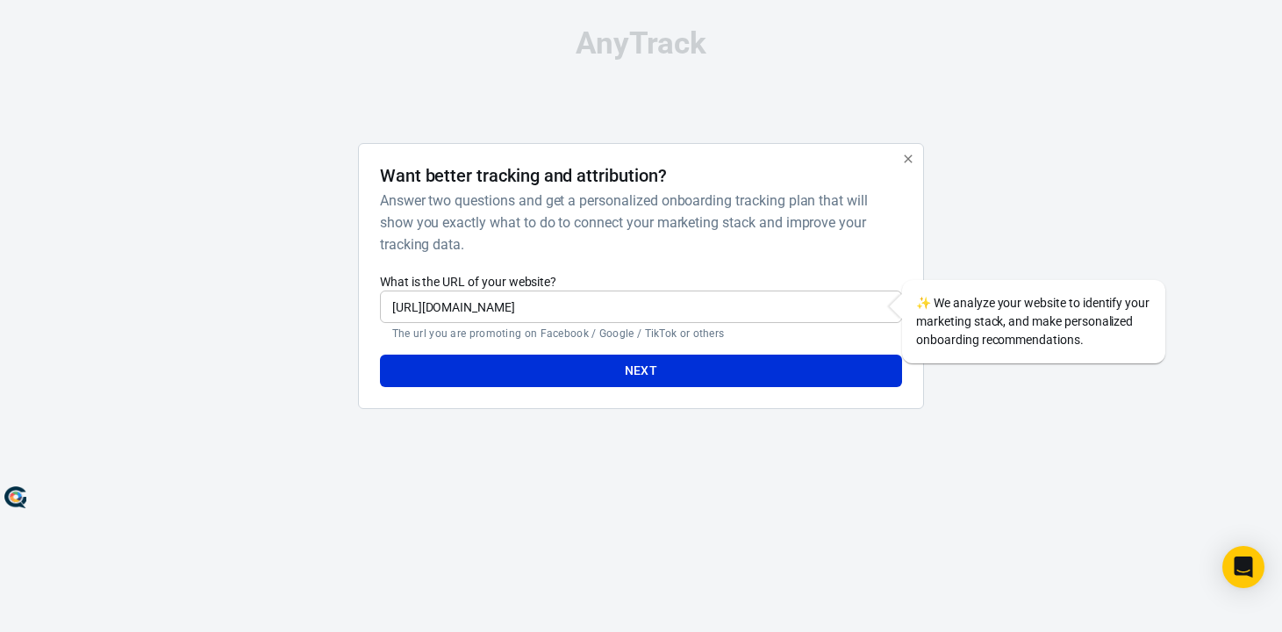
click at [906, 158] on icon "button" at bounding box center [908, 159] width 14 height 14
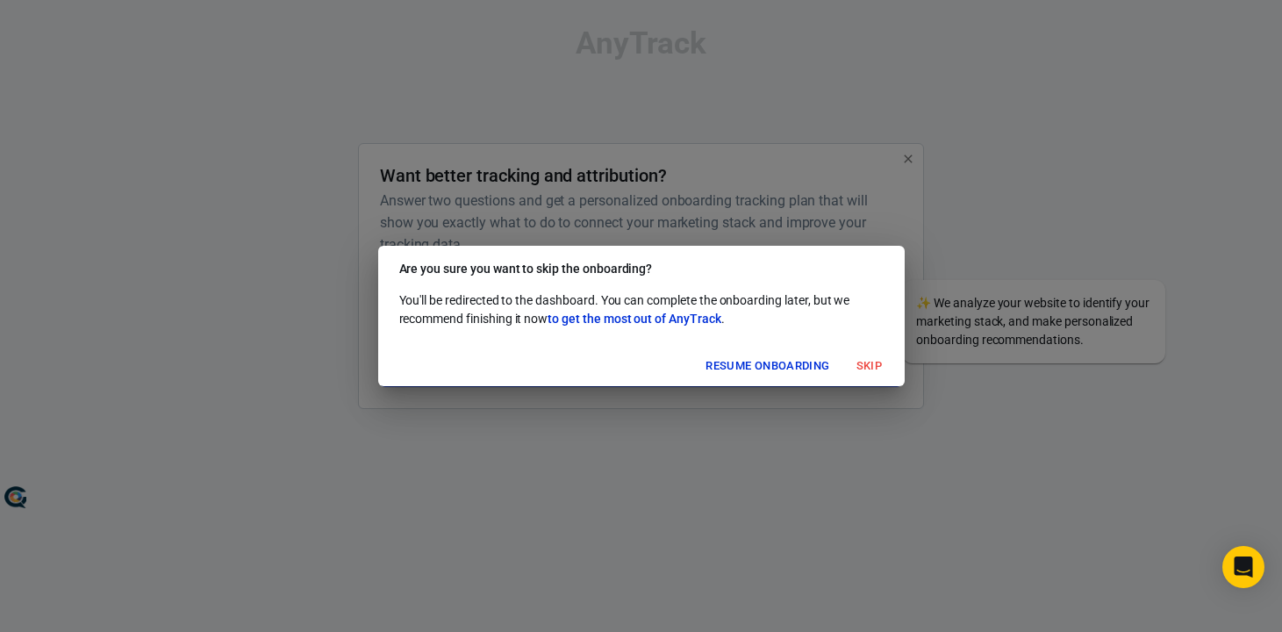
click at [869, 355] on button "Skip" at bounding box center [870, 366] width 56 height 27
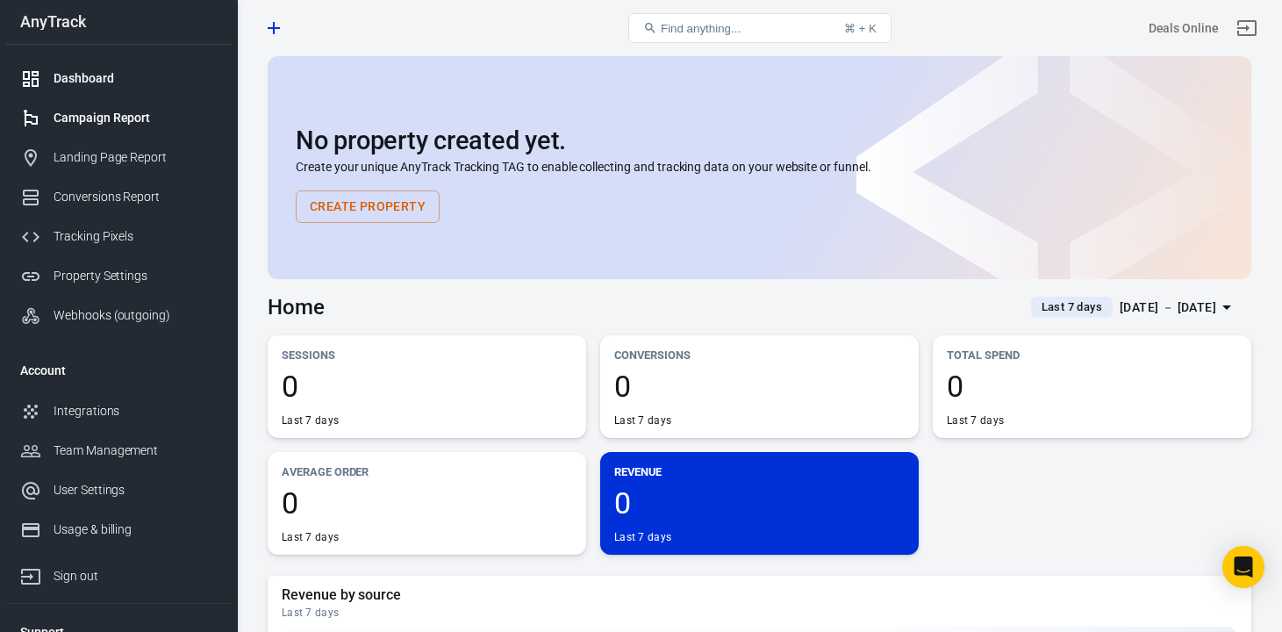
click at [88, 121] on div "Campaign Report" at bounding box center [135, 118] width 163 height 18
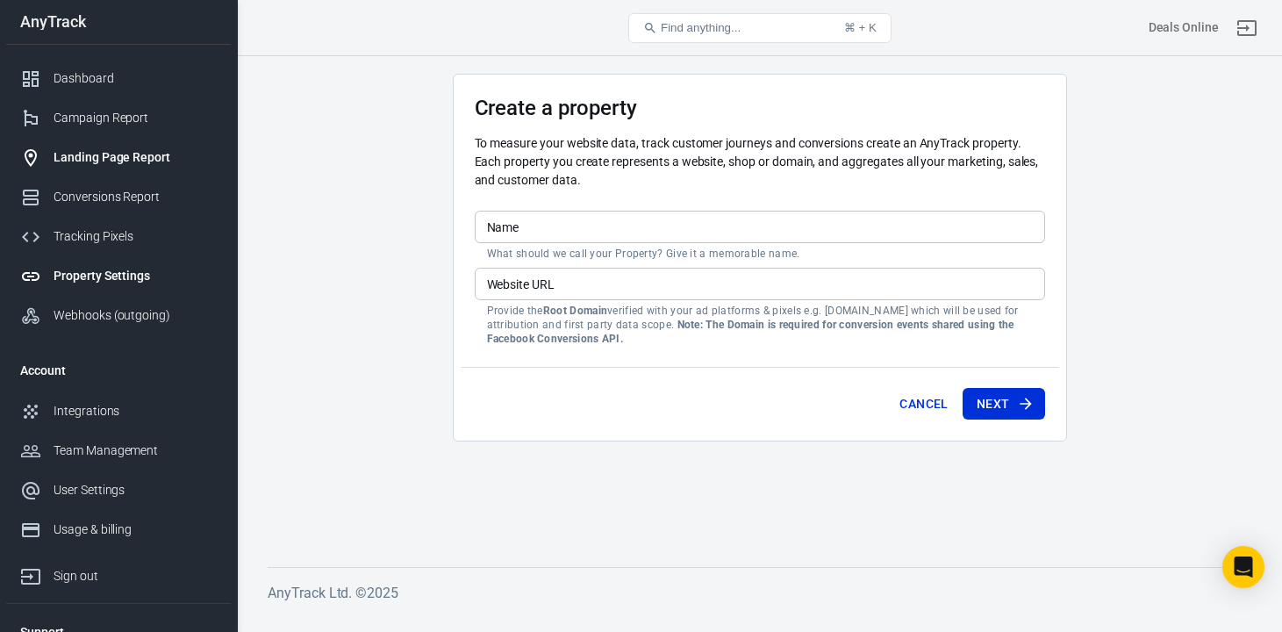
click at [105, 159] on div "Landing Page Report" at bounding box center [135, 157] width 163 height 18
click at [114, 188] on div "Conversions Report" at bounding box center [135, 197] width 163 height 18
click at [115, 152] on div "Landing Page Report" at bounding box center [135, 157] width 163 height 18
click at [114, 198] on div "Conversions Report" at bounding box center [135, 197] width 163 height 18
click at [112, 238] on div "Tracking Pixels" at bounding box center [135, 236] width 163 height 18
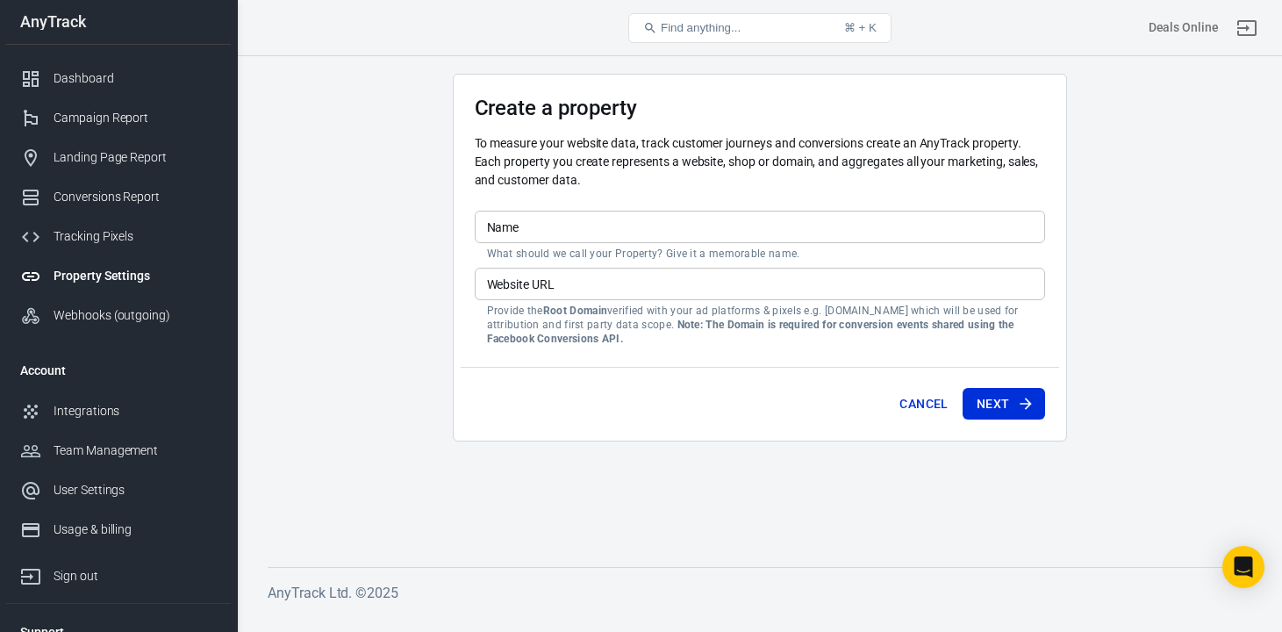
click at [111, 264] on link "Property Settings" at bounding box center [118, 275] width 225 height 39
click at [97, 407] on div "Integrations" at bounding box center [135, 411] width 163 height 18
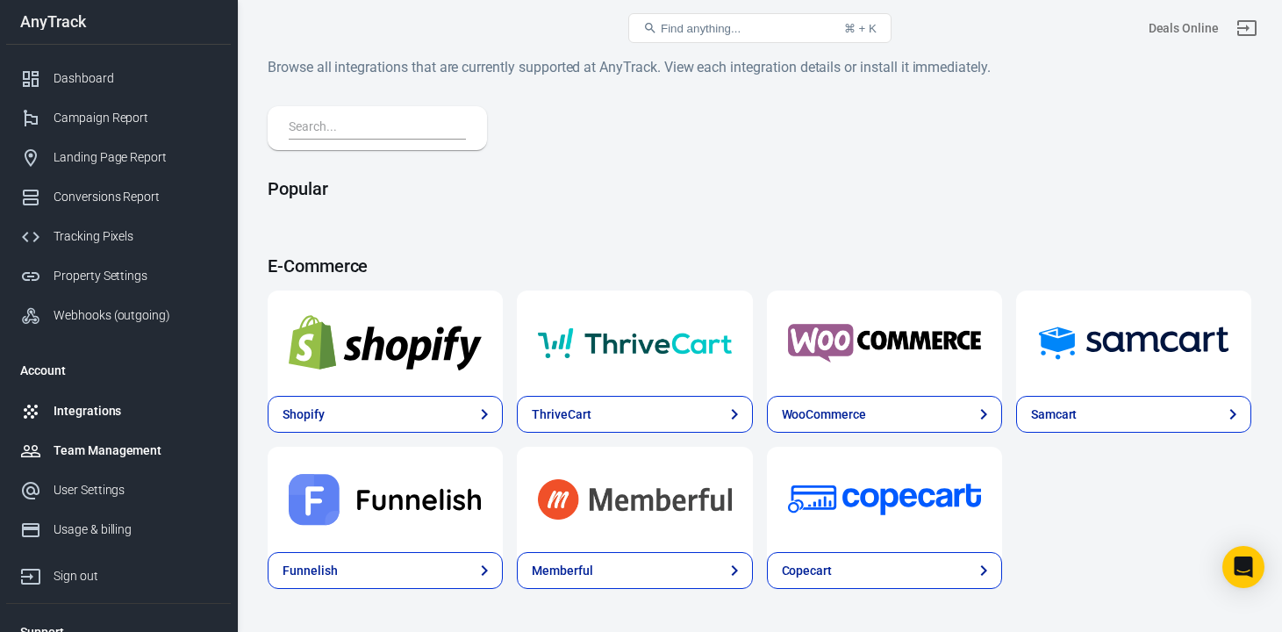
click at [100, 459] on div "Team Management" at bounding box center [135, 450] width 163 height 18
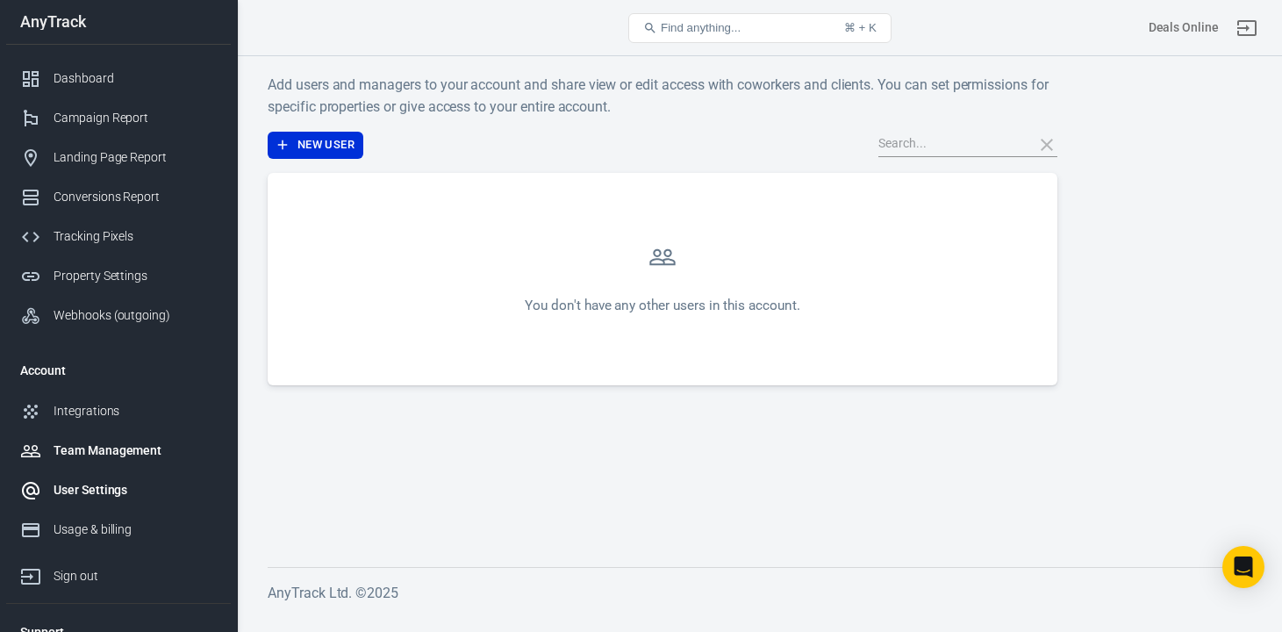
click at [104, 491] on div "User Settings" at bounding box center [135, 490] width 163 height 18
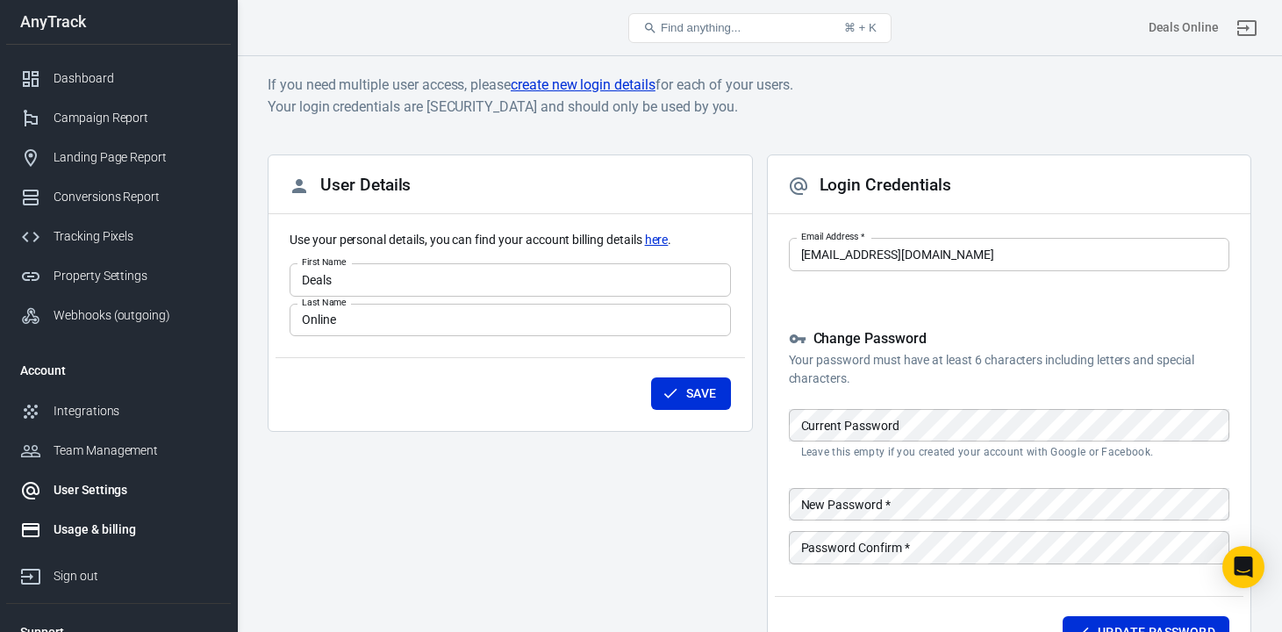
click at [105, 535] on div "Usage & billing" at bounding box center [135, 529] width 163 height 18
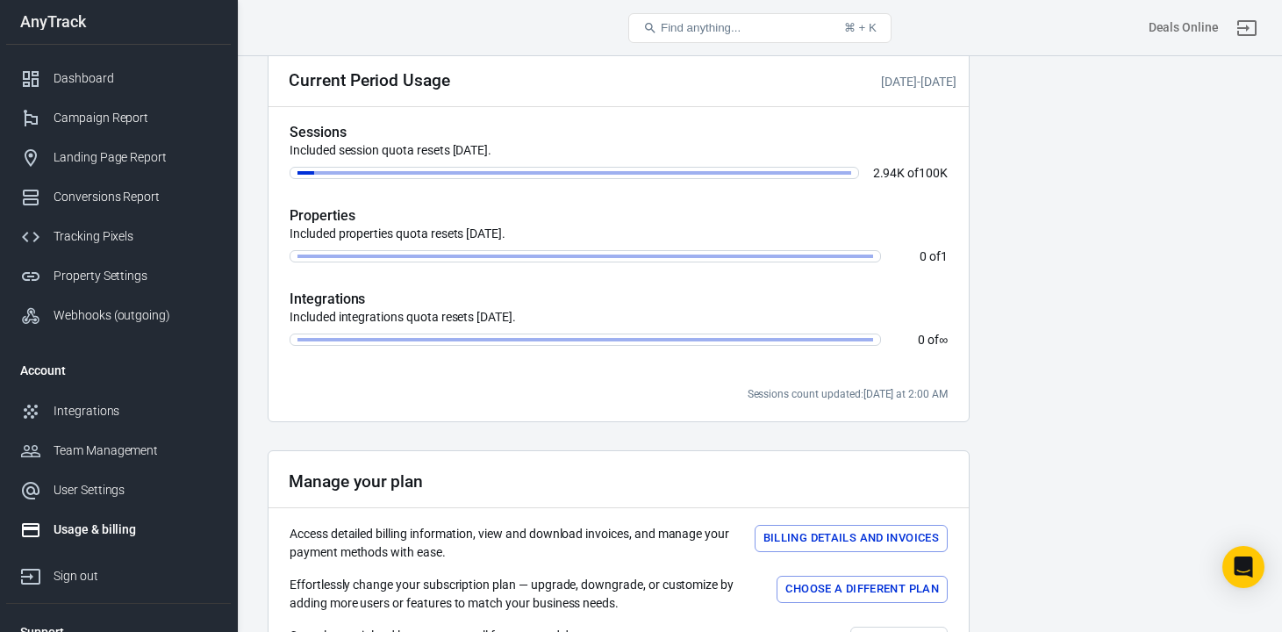
scroll to position [594, 0]
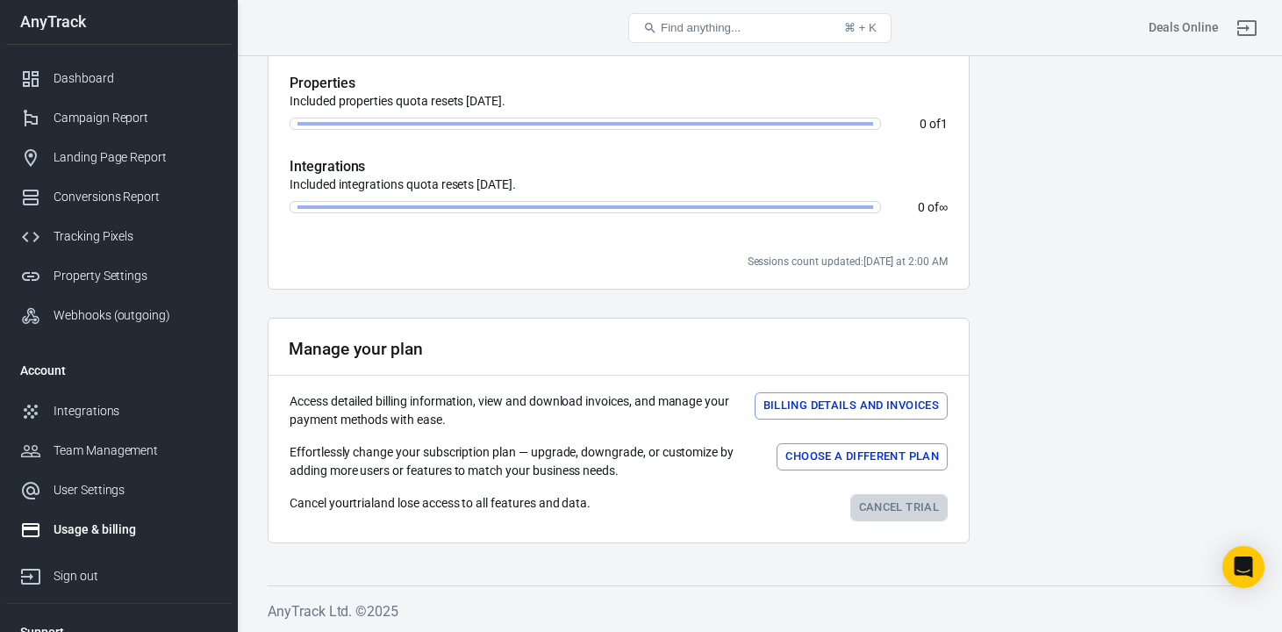
click at [865, 508] on link "Cancel trial" at bounding box center [898, 507] width 97 height 27
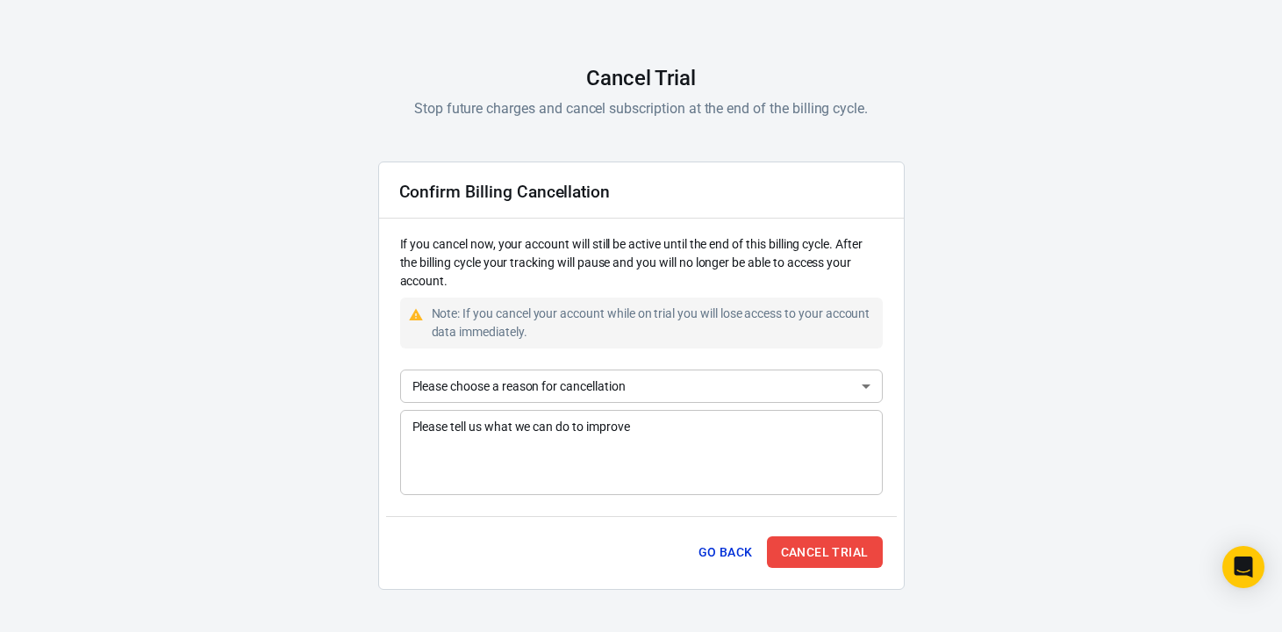
click at [644, 388] on body "AnyTrack Cancel Trial Stop future charges and cancel subscription at the end of…" at bounding box center [641, 308] width 1282 height 771
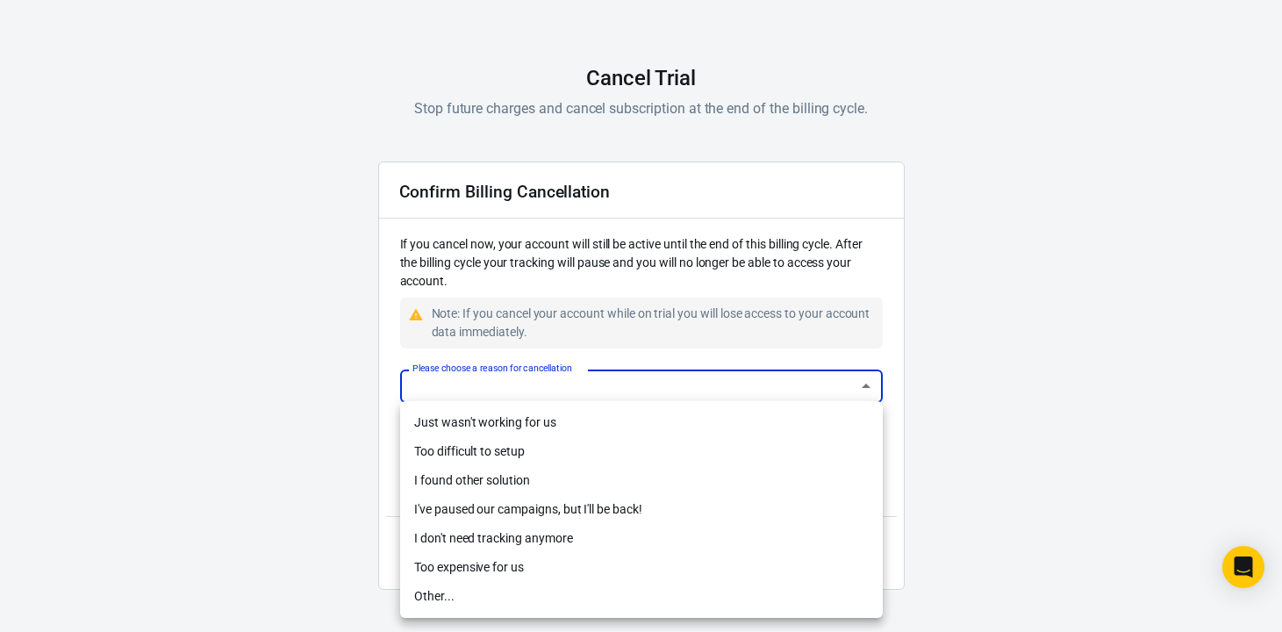
click at [645, 422] on li "Just wasn't working for us" at bounding box center [641, 422] width 483 height 29
type input "not-working"
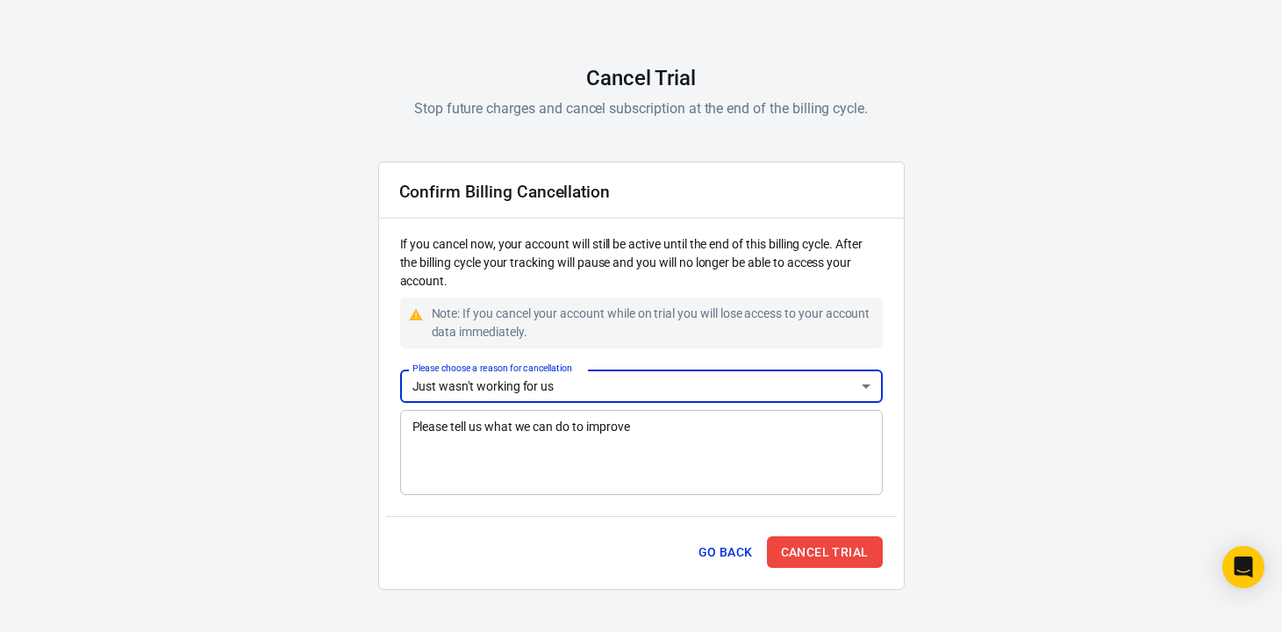
click at [646, 431] on textarea "Please tell us what we can do to improve" at bounding box center [641, 452] width 458 height 70
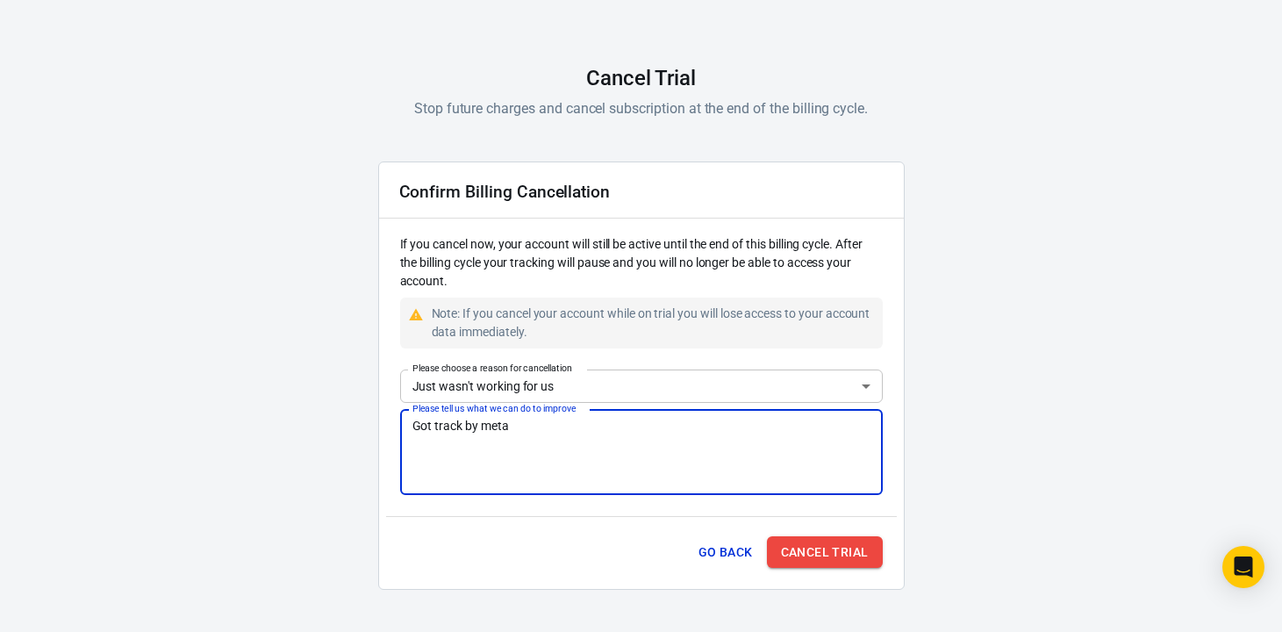
type textarea "Got track by meta"
click at [801, 541] on button "Cancel Trial" at bounding box center [825, 552] width 116 height 32
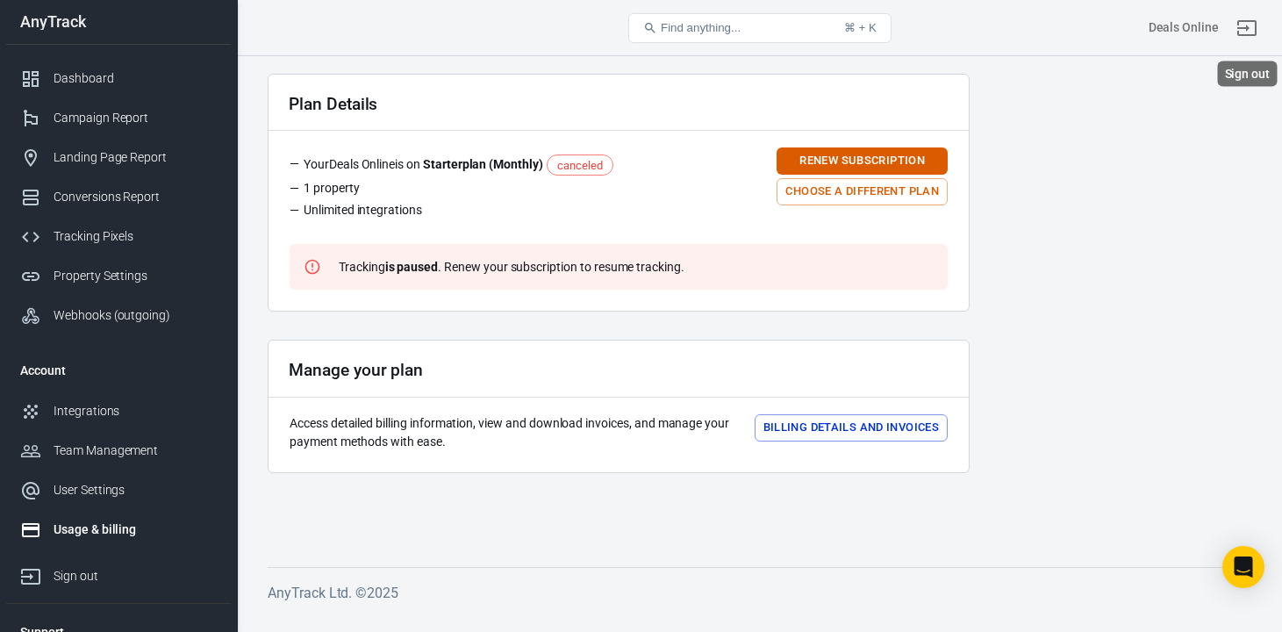
click at [1255, 37] on icon "Sign out" at bounding box center [1247, 28] width 21 height 21
